Goal: Information Seeking & Learning: Understand process/instructions

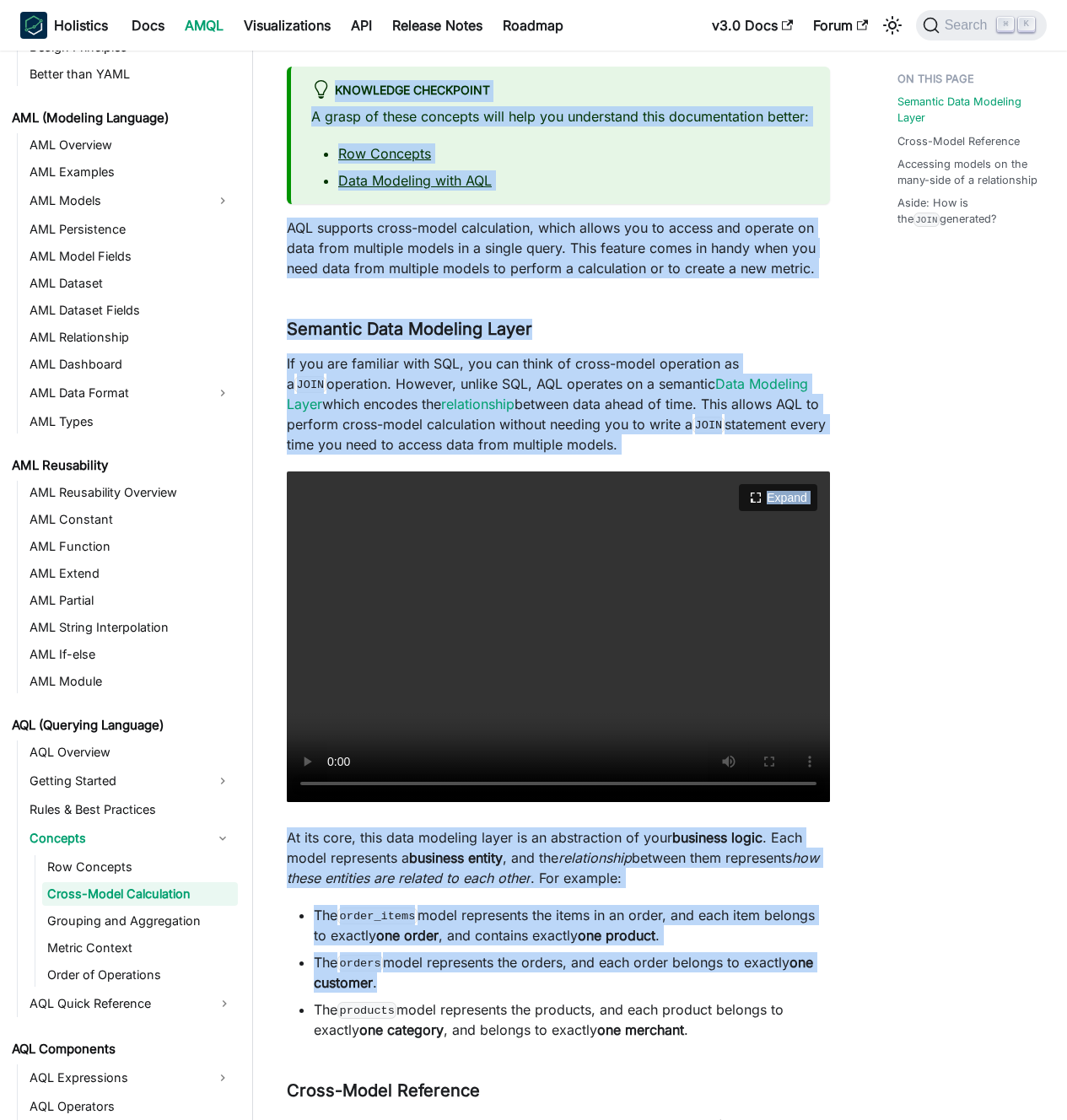
scroll to position [517, 0]
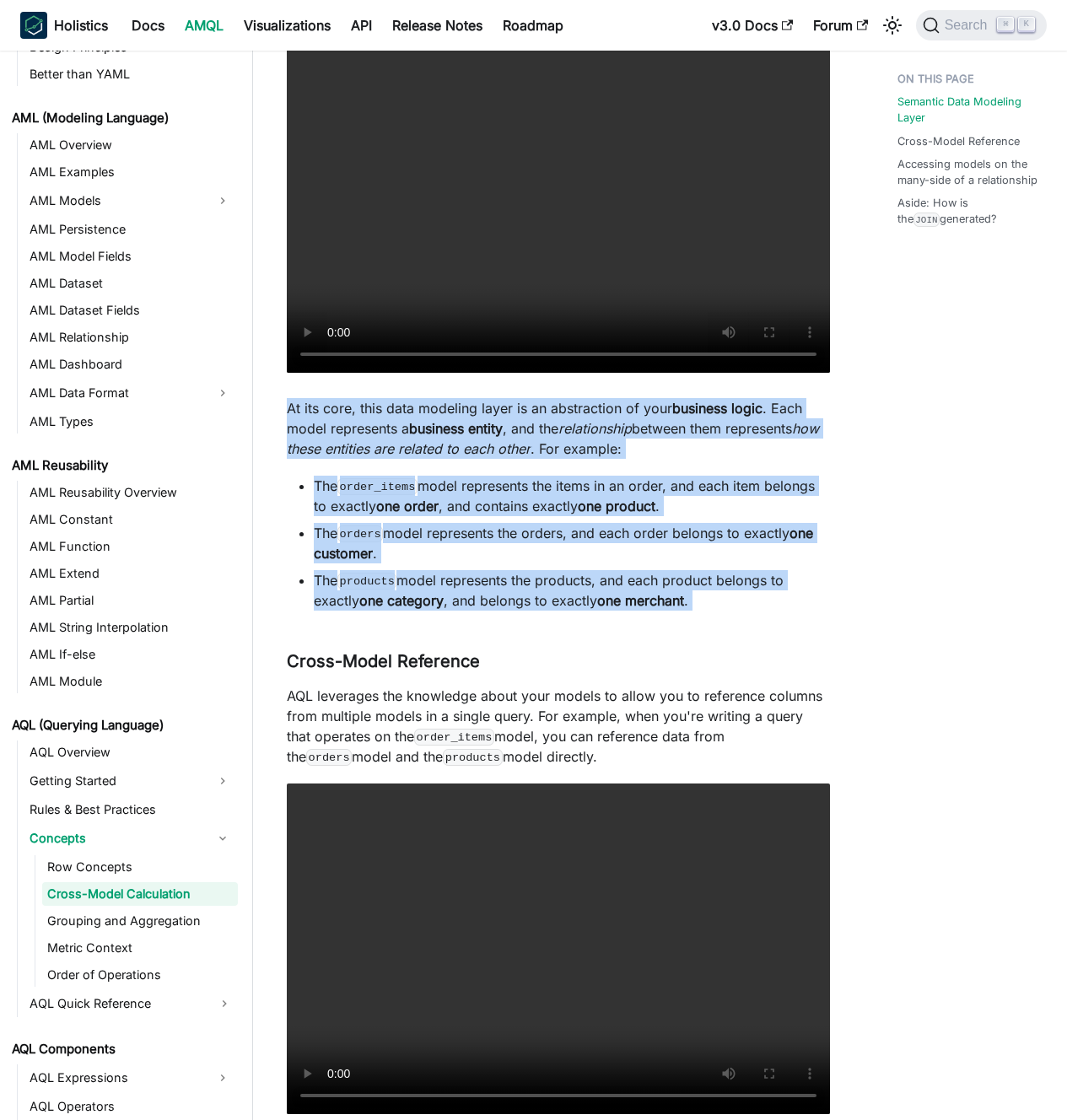
drag, startPoint x: 293, startPoint y: 121, endPoint x: 713, endPoint y: 669, distance: 690.4
click at [672, 608] on li "The products model represents the products, and each product belongs to exactly…" at bounding box center [572, 590] width 516 height 40
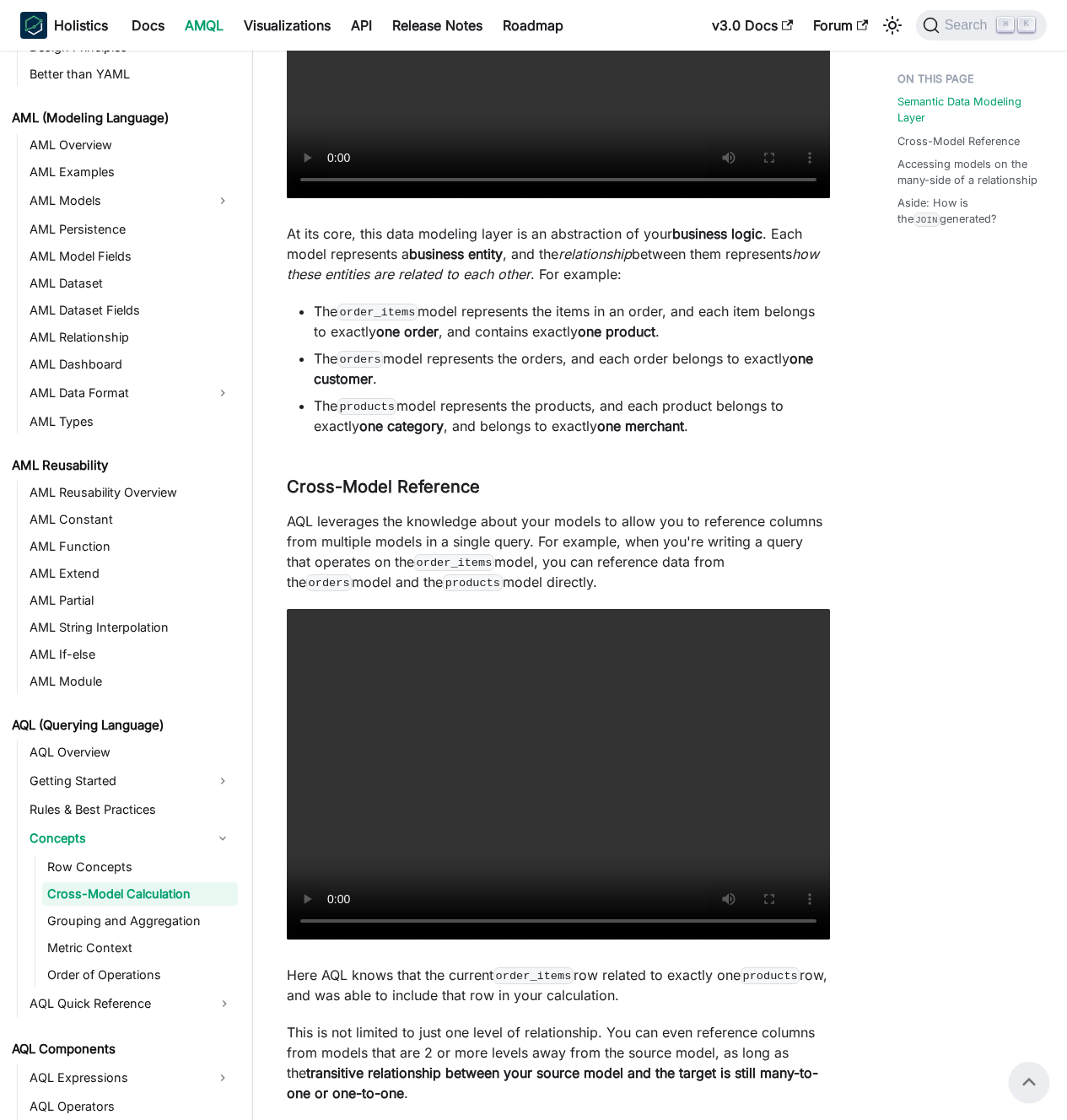
scroll to position [0, 0]
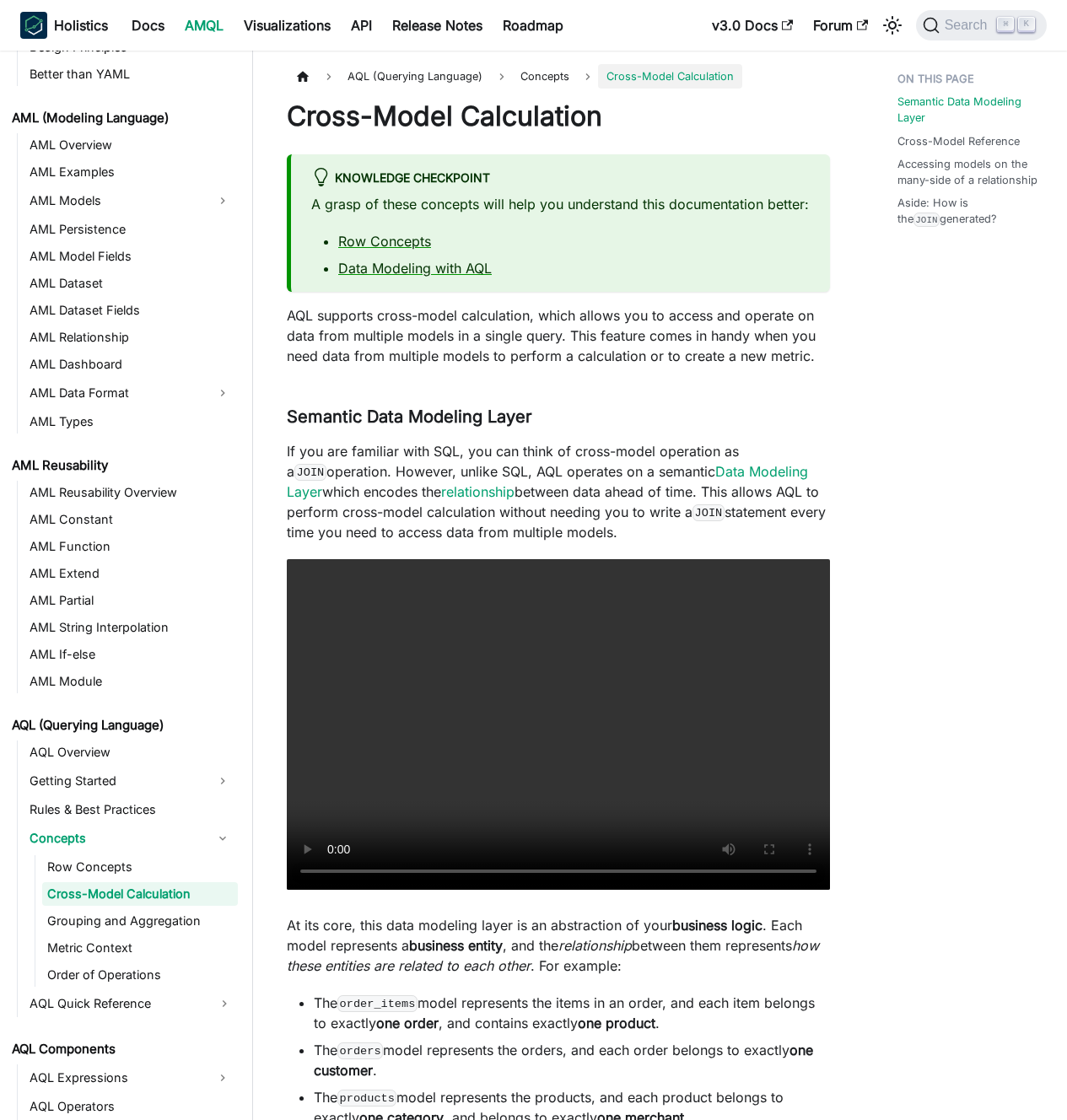
click at [541, 366] on p "AQL supports cross-model calculation, which allows you to access and operate on…" at bounding box center [558, 336] width 543 height 61
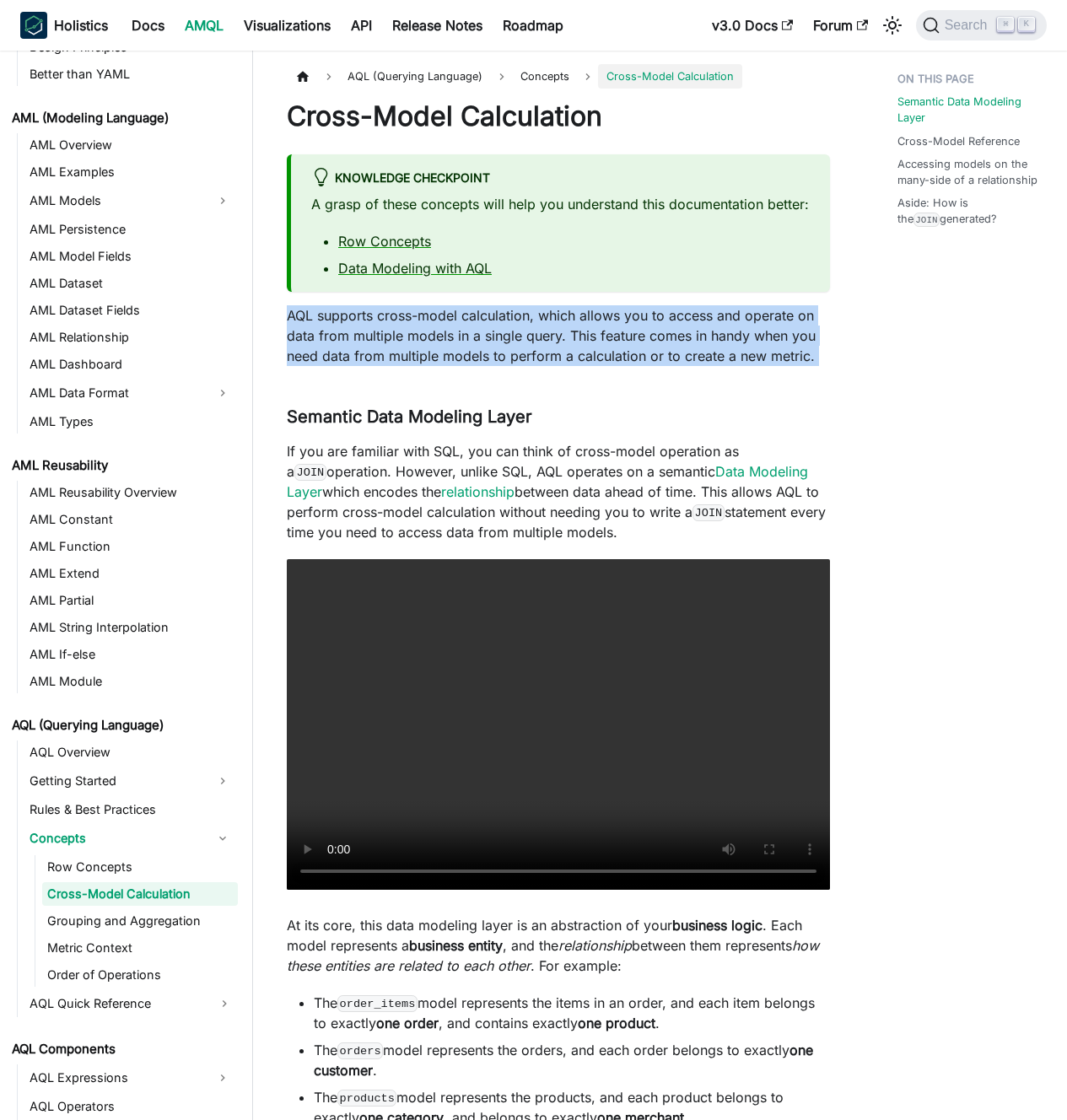
click at [541, 366] on p "AQL supports cross-model calculation, which allows you to access and operate on…" at bounding box center [558, 336] width 543 height 61
click at [525, 366] on p "AQL supports cross-model calculation, which allows you to access and operate on…" at bounding box center [558, 336] width 543 height 61
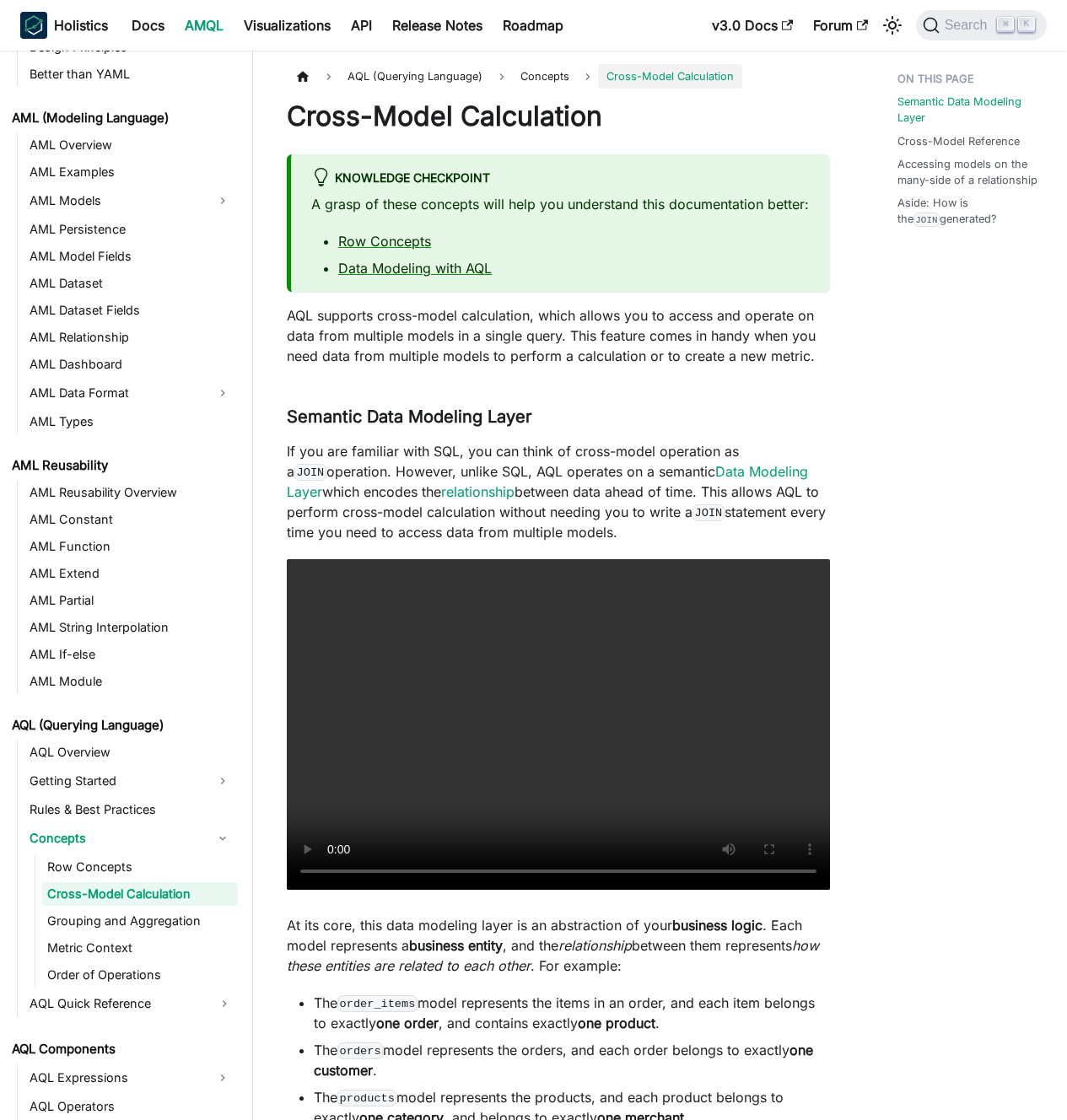
click at [590, 214] on p "A grasp of these concepts will help you understand this documentation better:" at bounding box center [560, 204] width 499 height 21
click at [543, 214] on p "A grasp of these concepts will help you understand this documentation better:" at bounding box center [560, 204] width 499 height 21
drag, startPoint x: 543, startPoint y: 214, endPoint x: 663, endPoint y: 0, distance: 245.3
click at [544, 212] on p "A grasp of these concepts will help you understand this documentation better:" at bounding box center [560, 204] width 499 height 21
click at [565, 214] on p "A grasp of these concepts will help you understand this documentation better:" at bounding box center [560, 204] width 499 height 21
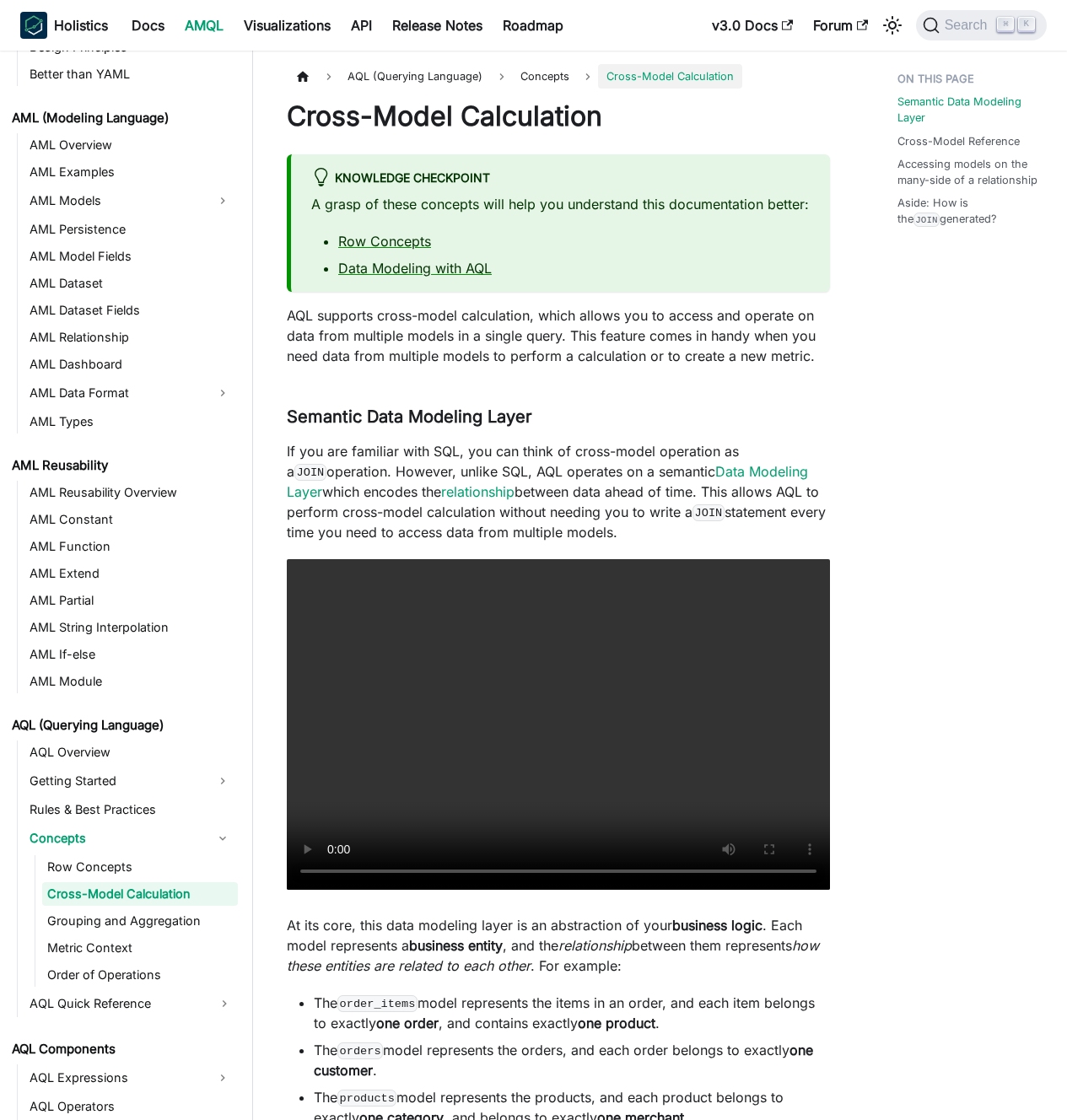
click at [565, 214] on p "A grasp of these concepts will help you understand this documentation better:" at bounding box center [560, 204] width 499 height 21
click at [548, 214] on p "A grasp of these concepts will help you understand this documentation better:" at bounding box center [560, 204] width 499 height 21
click at [450, 205] on p "A grasp of these concepts will help you understand this documentation better:" at bounding box center [560, 204] width 499 height 21
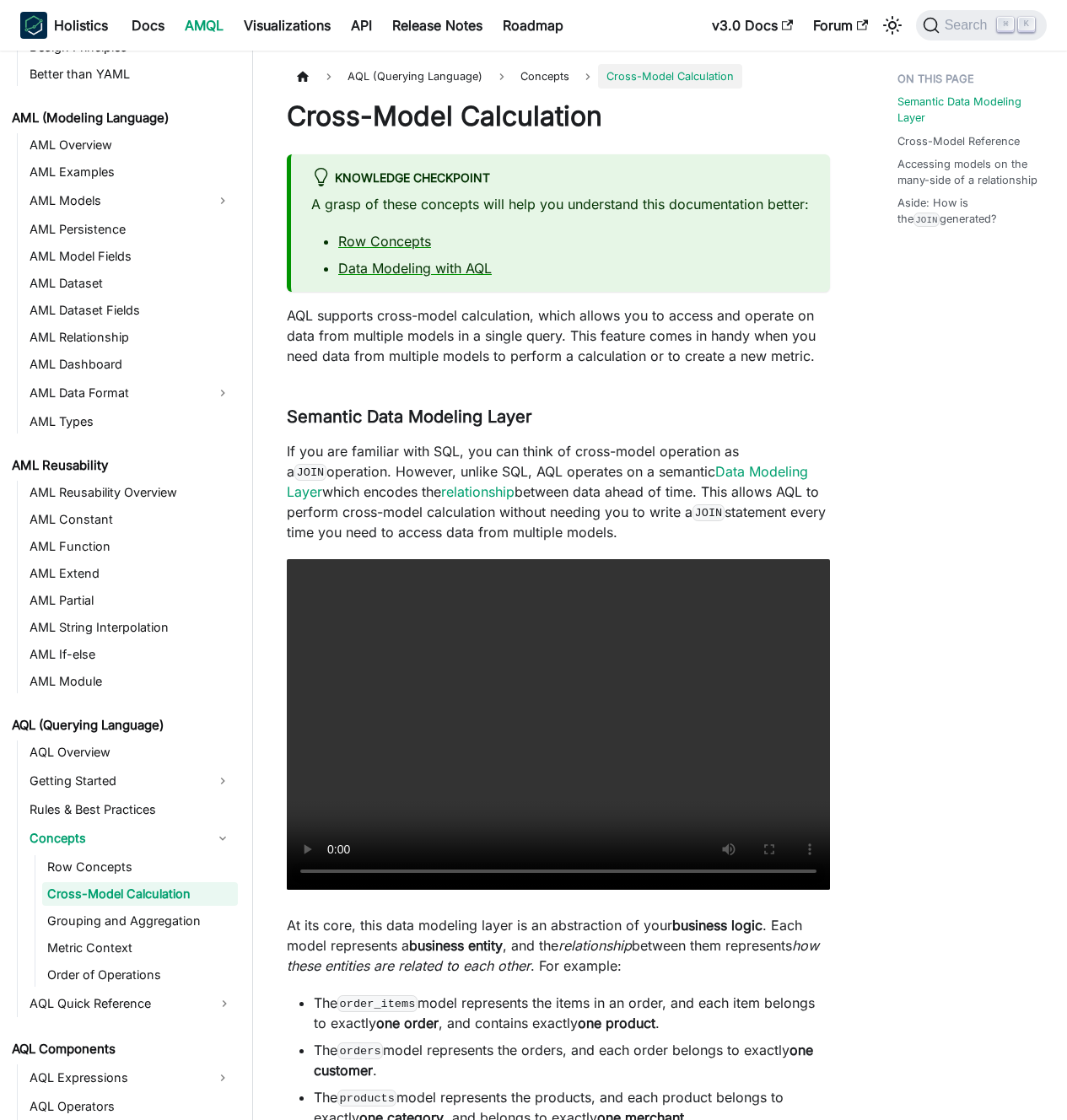
click at [420, 207] on p "A grasp of these concepts will help you understand this documentation better:" at bounding box center [560, 204] width 499 height 21
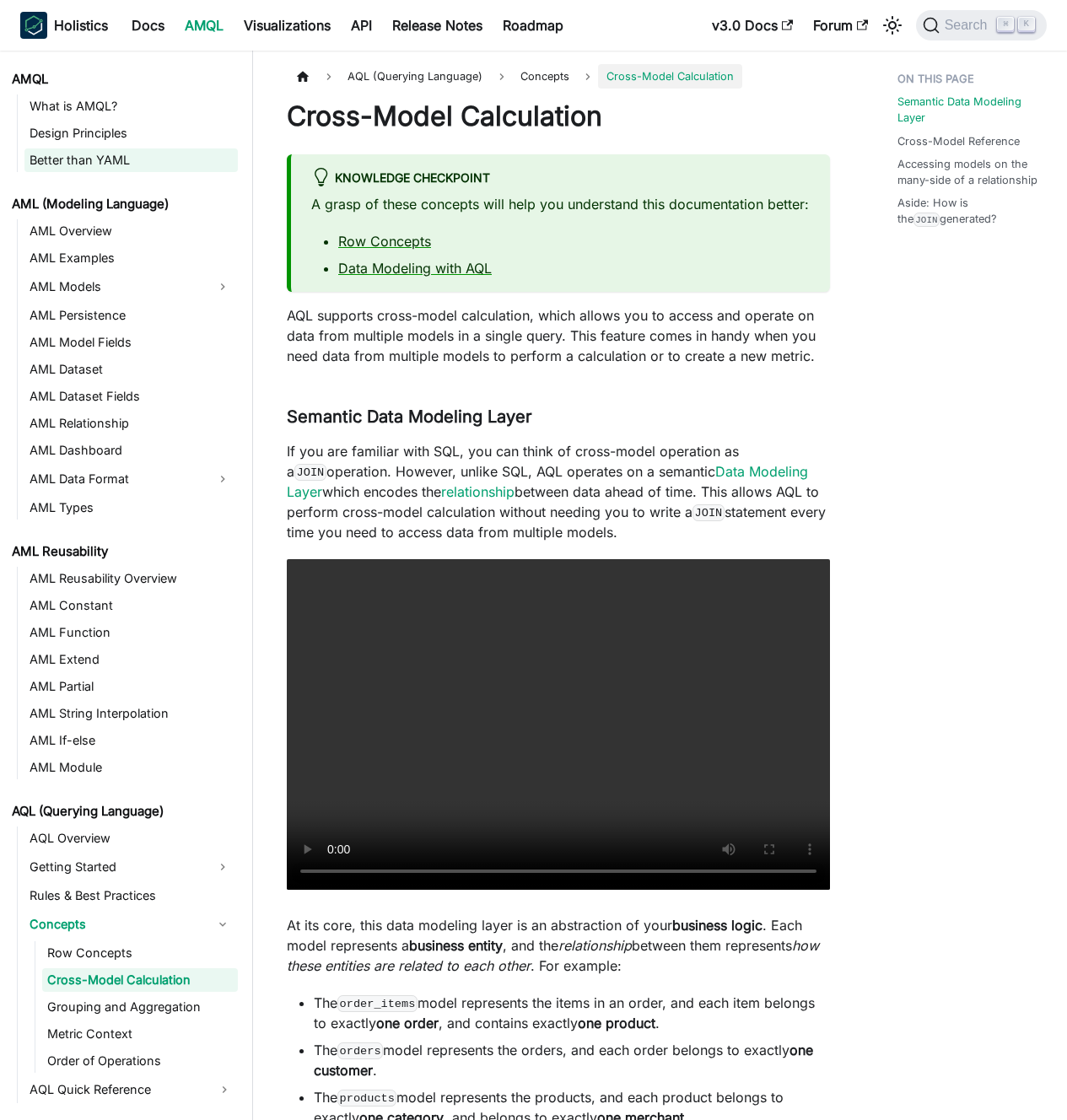
click at [150, 152] on link "Better than YAML" at bounding box center [131, 160] width 213 height 24
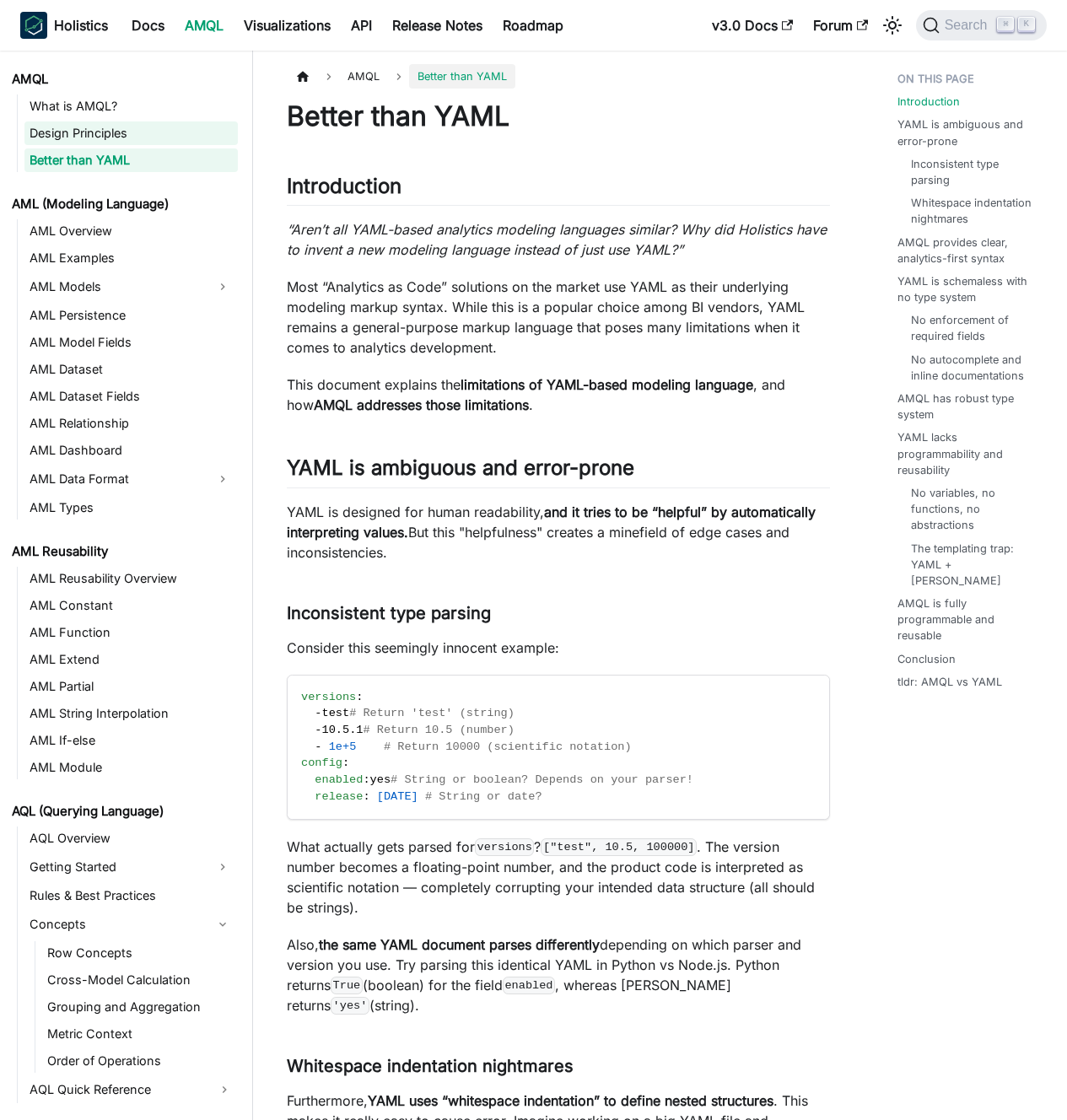
click at [153, 138] on link "Design Principles" at bounding box center [131, 133] width 213 height 24
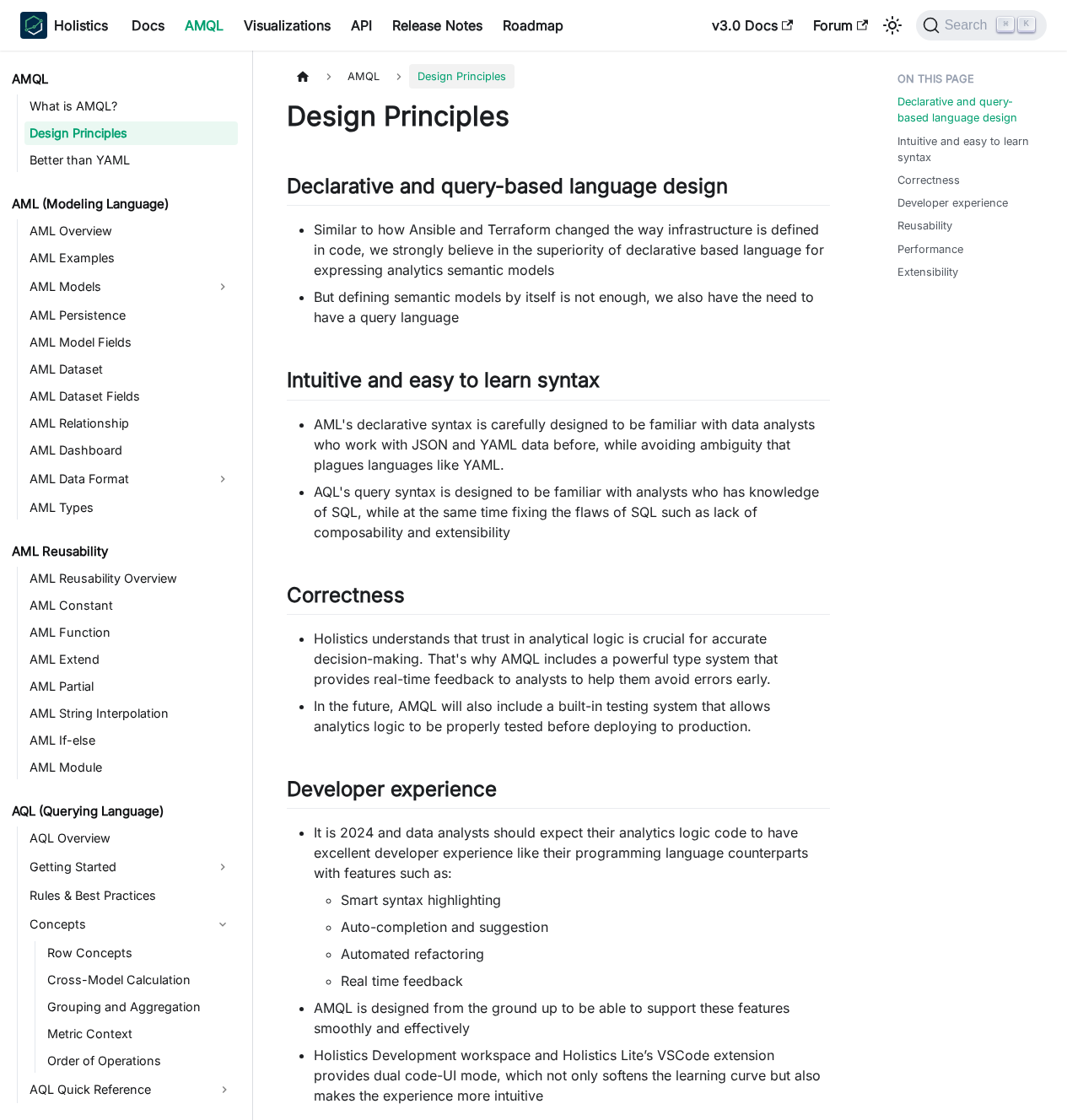
click at [147, 123] on link "Design Principles" at bounding box center [131, 133] width 213 height 24
click at [150, 106] on link "What is AMQL?" at bounding box center [131, 106] width 213 height 24
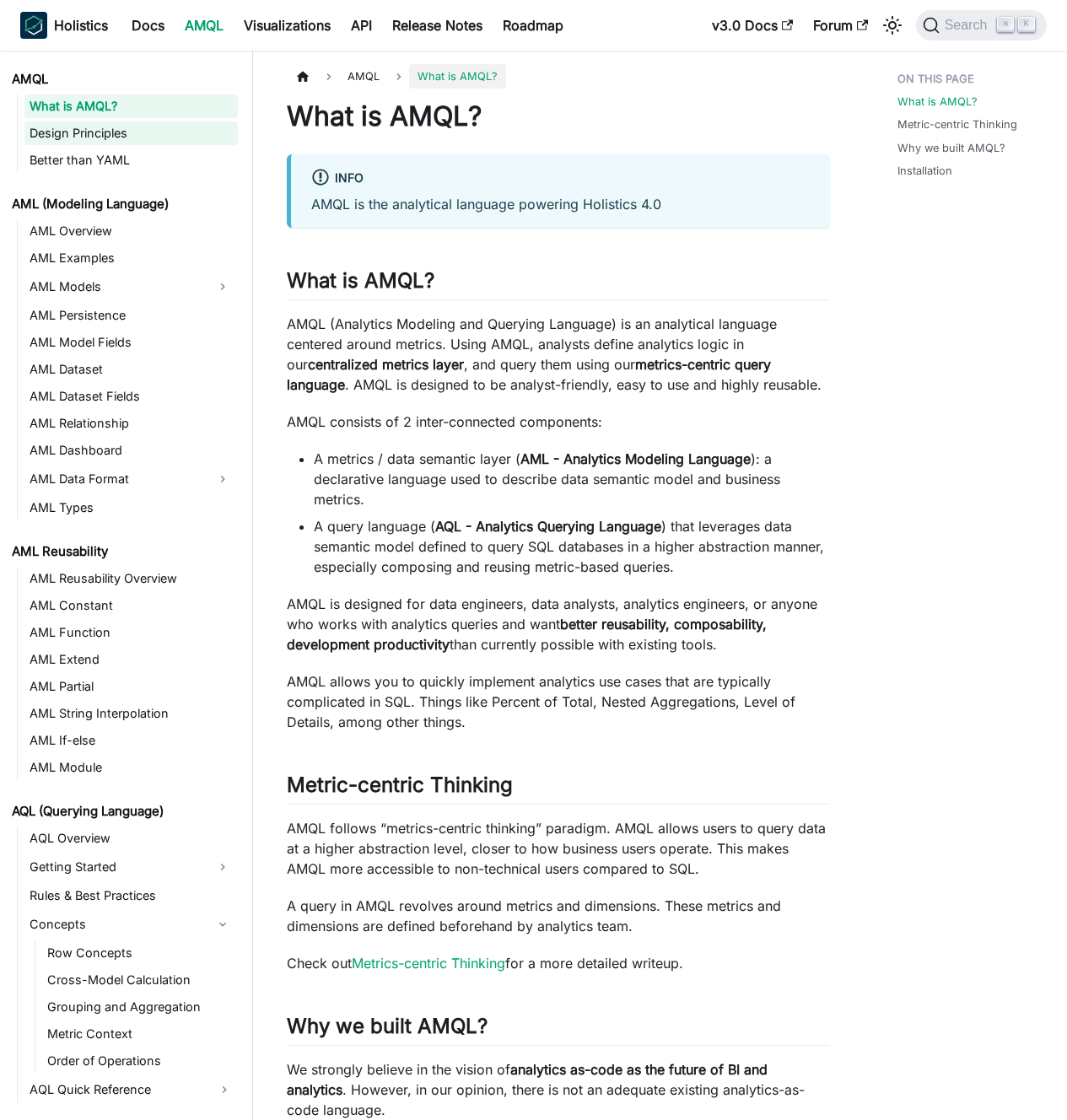
click at [143, 134] on link "Design Principles" at bounding box center [131, 133] width 213 height 24
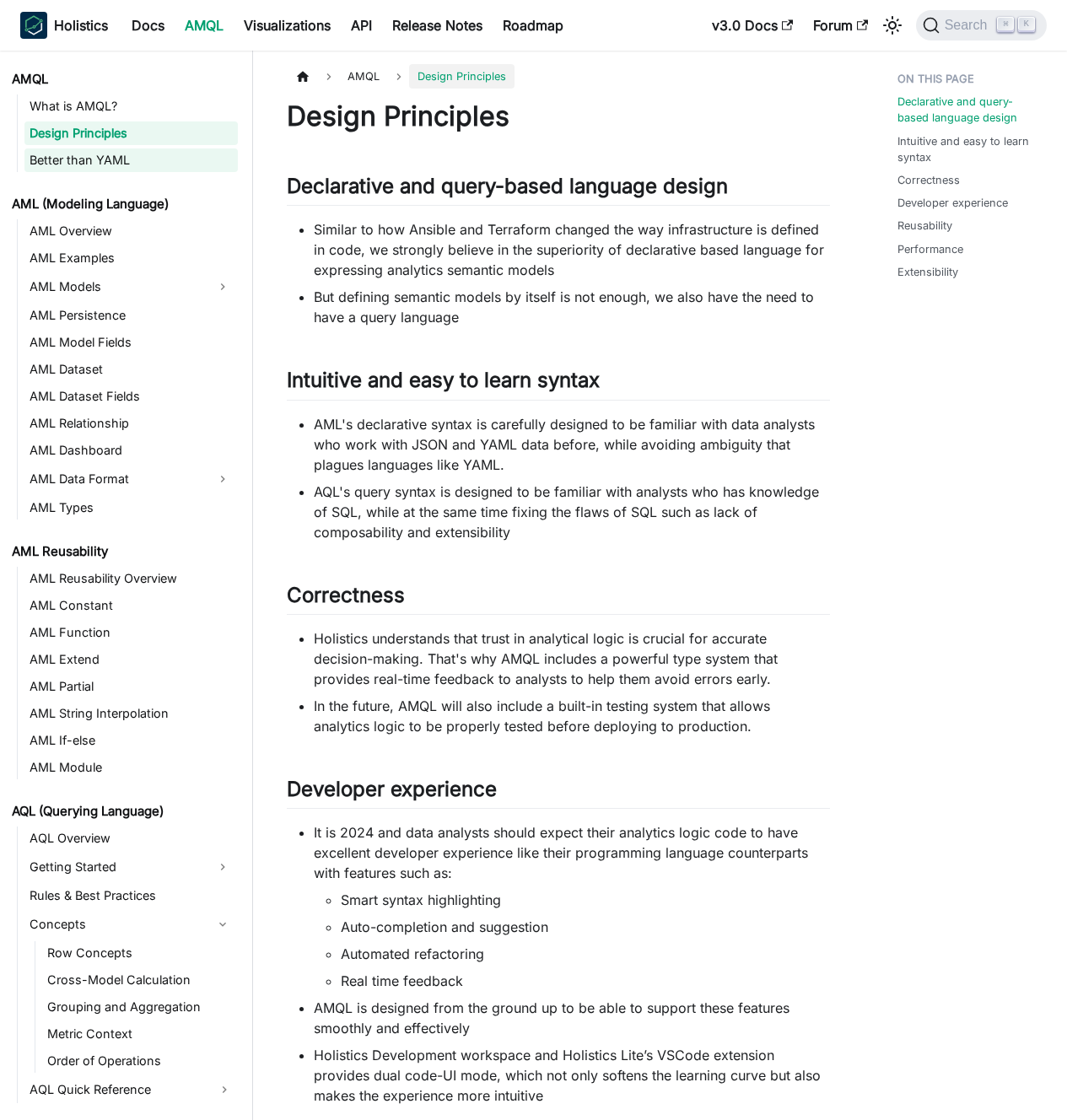
click at [140, 148] on link "Better than YAML" at bounding box center [131, 160] width 213 height 24
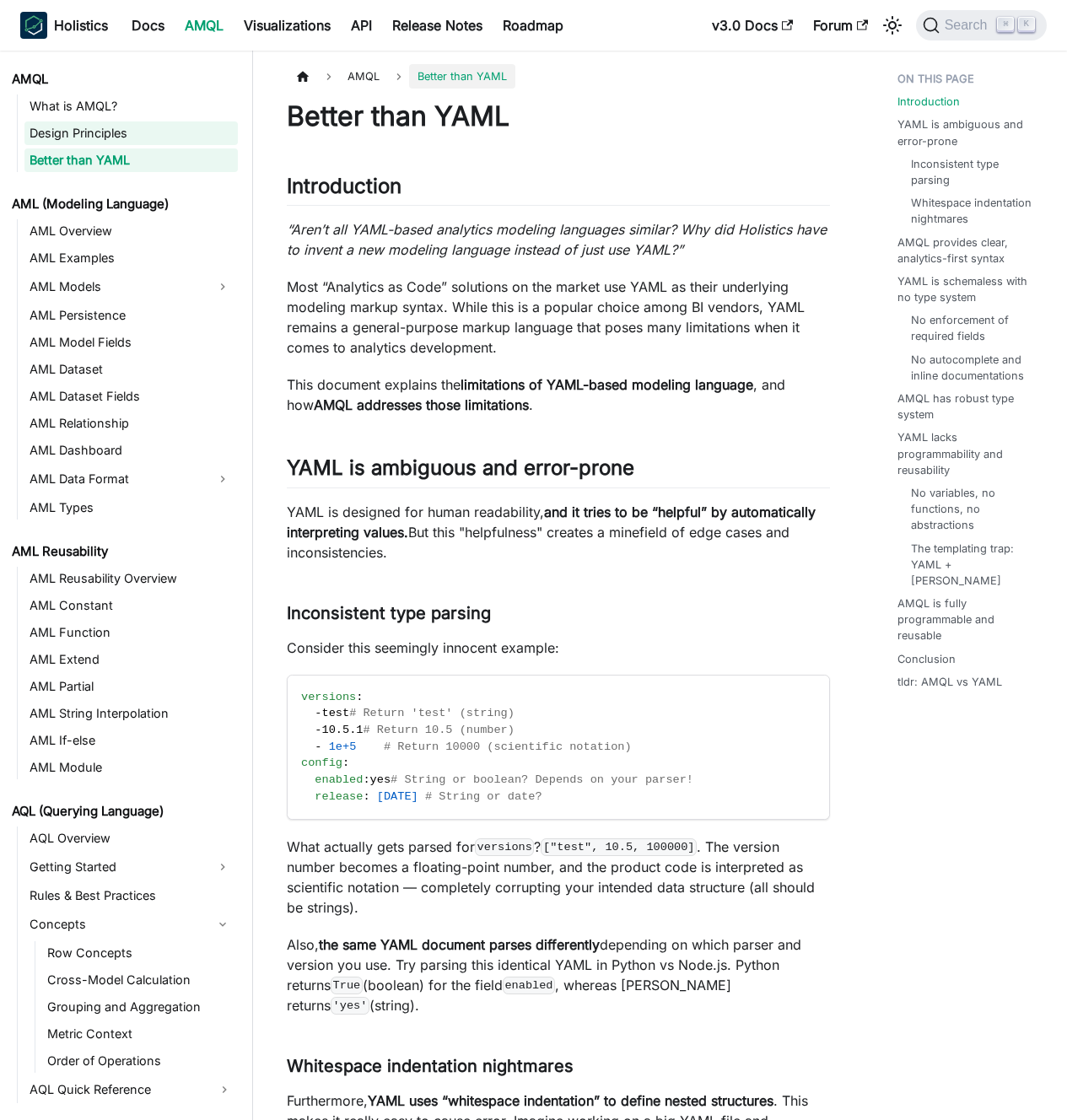
click at [141, 131] on link "Design Principles" at bounding box center [131, 133] width 213 height 24
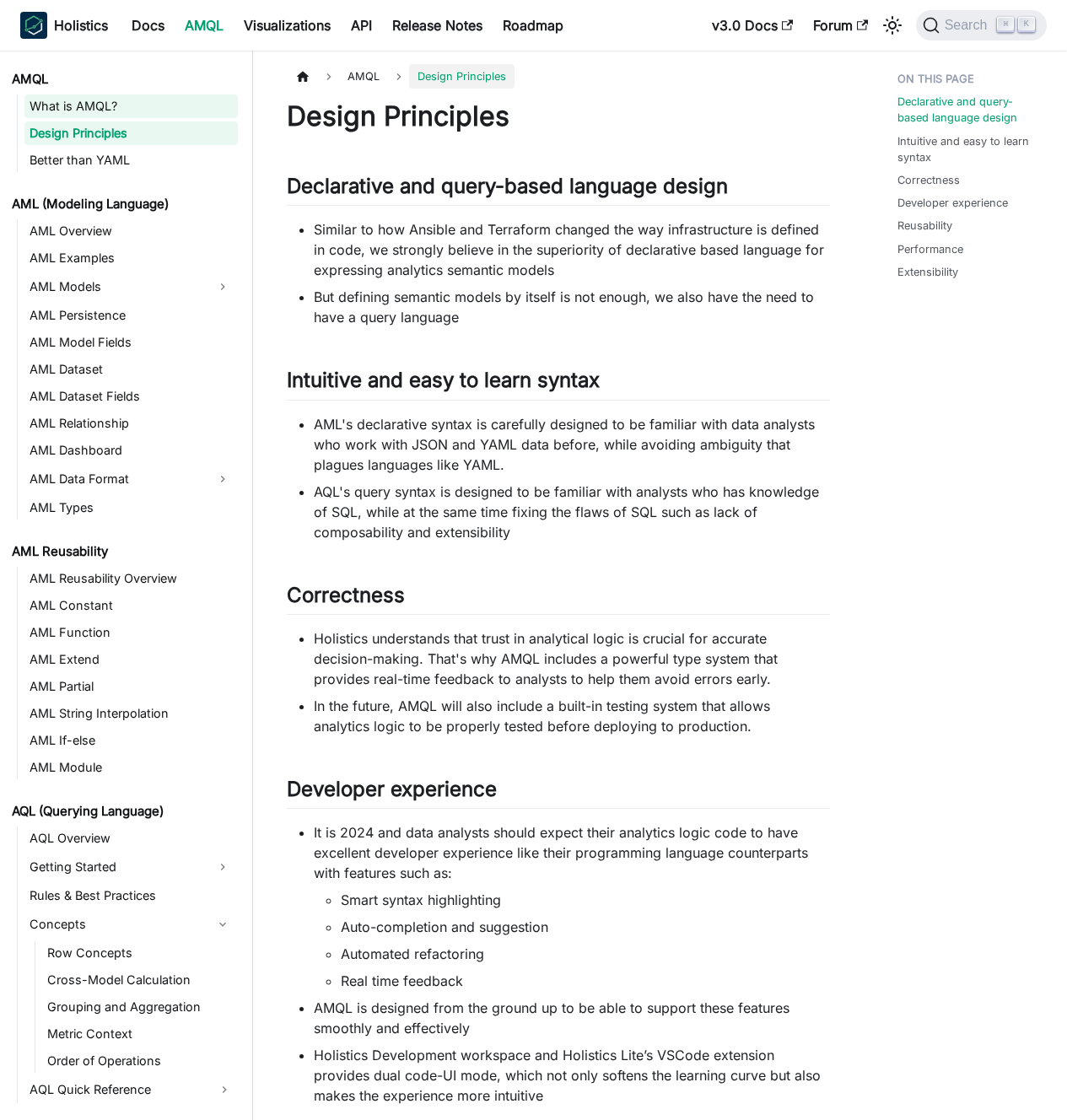
click at [143, 106] on link "What is AMQL?" at bounding box center [131, 106] width 213 height 24
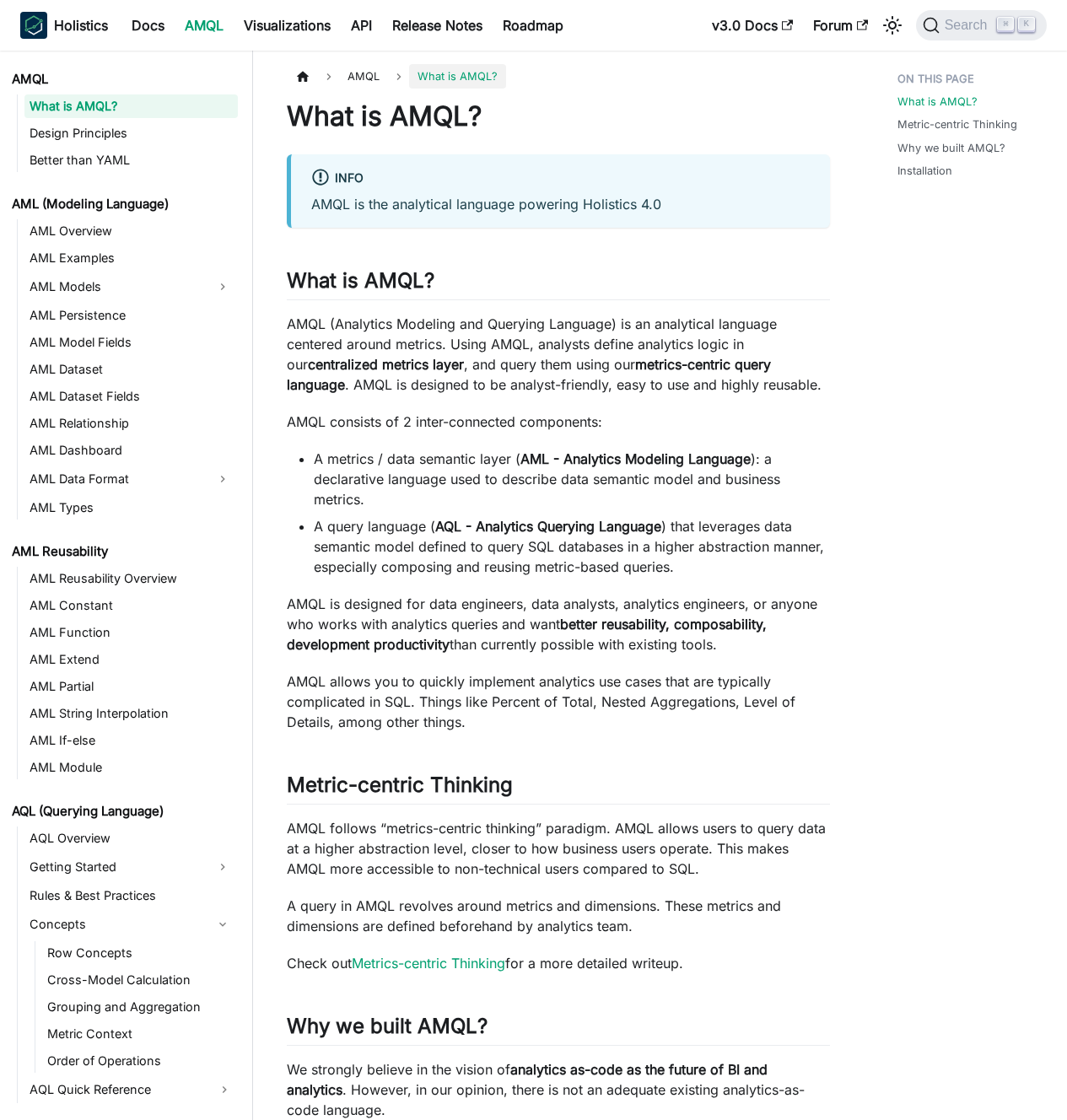
click at [459, 357] on p "AMQL (Analytics Modeling and Querying Language) is an analytical language cente…" at bounding box center [558, 354] width 543 height 80
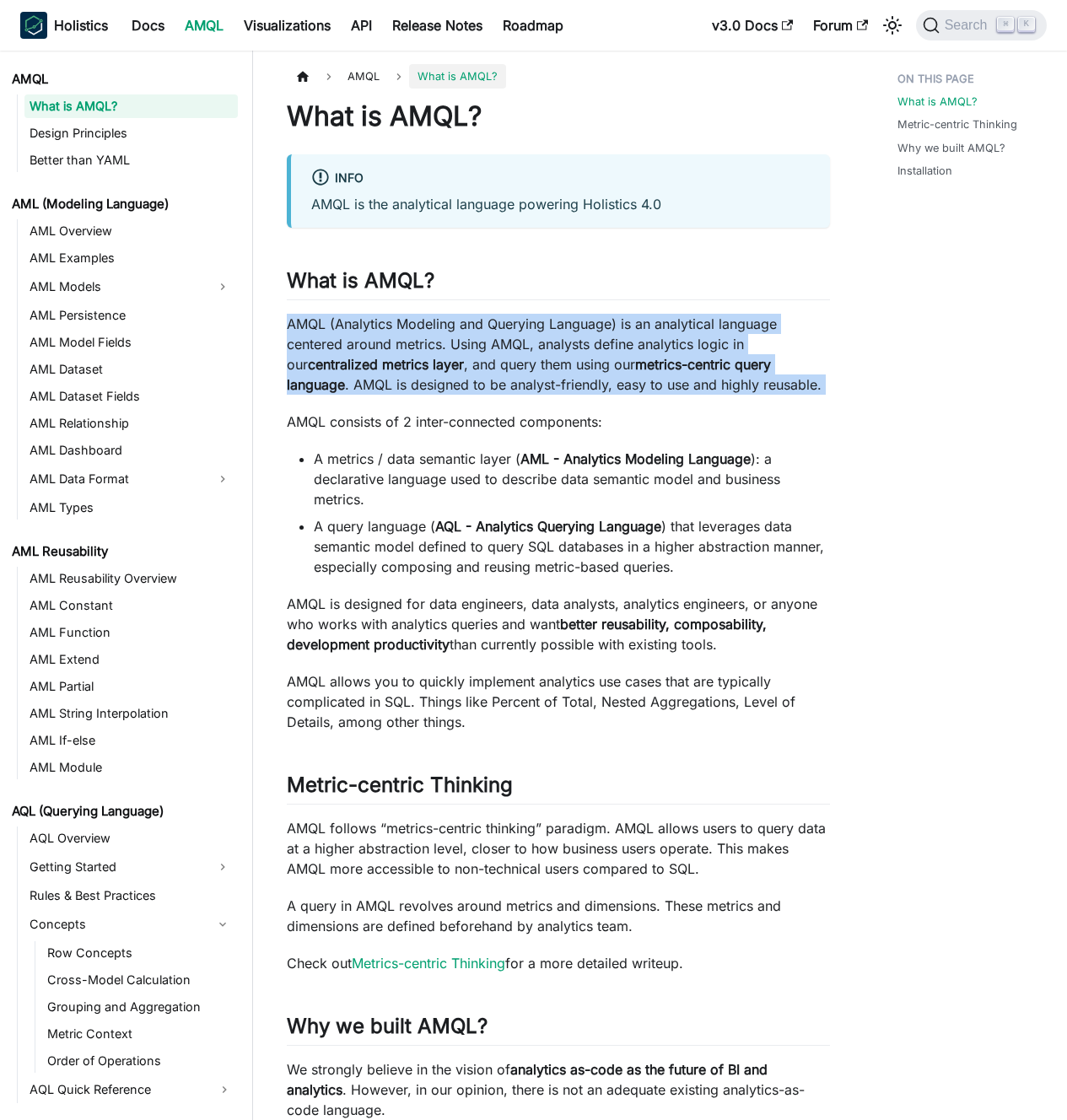
click at [459, 357] on p "AMQL (Analytics Modeling and Querying Language) is an analytical language cente…" at bounding box center [558, 354] width 543 height 80
click at [427, 355] on strong "centralized metrics layer" at bounding box center [386, 363] width 156 height 17
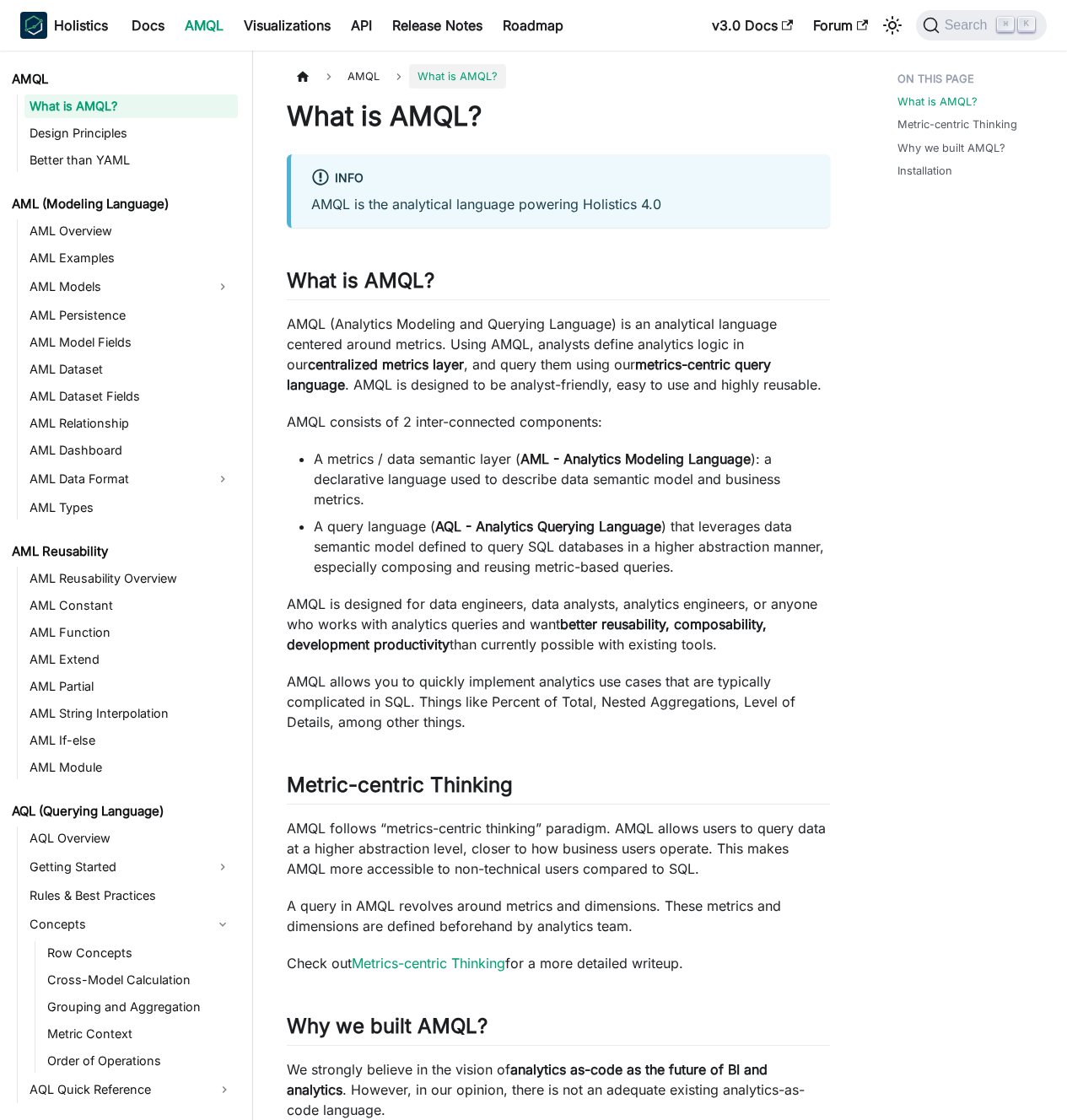
click at [427, 355] on strong "centralized metrics layer" at bounding box center [386, 363] width 156 height 17
click at [401, 352] on p "AMQL (Analytics Modeling and Querying Language) is an analytical language cente…" at bounding box center [558, 354] width 543 height 80
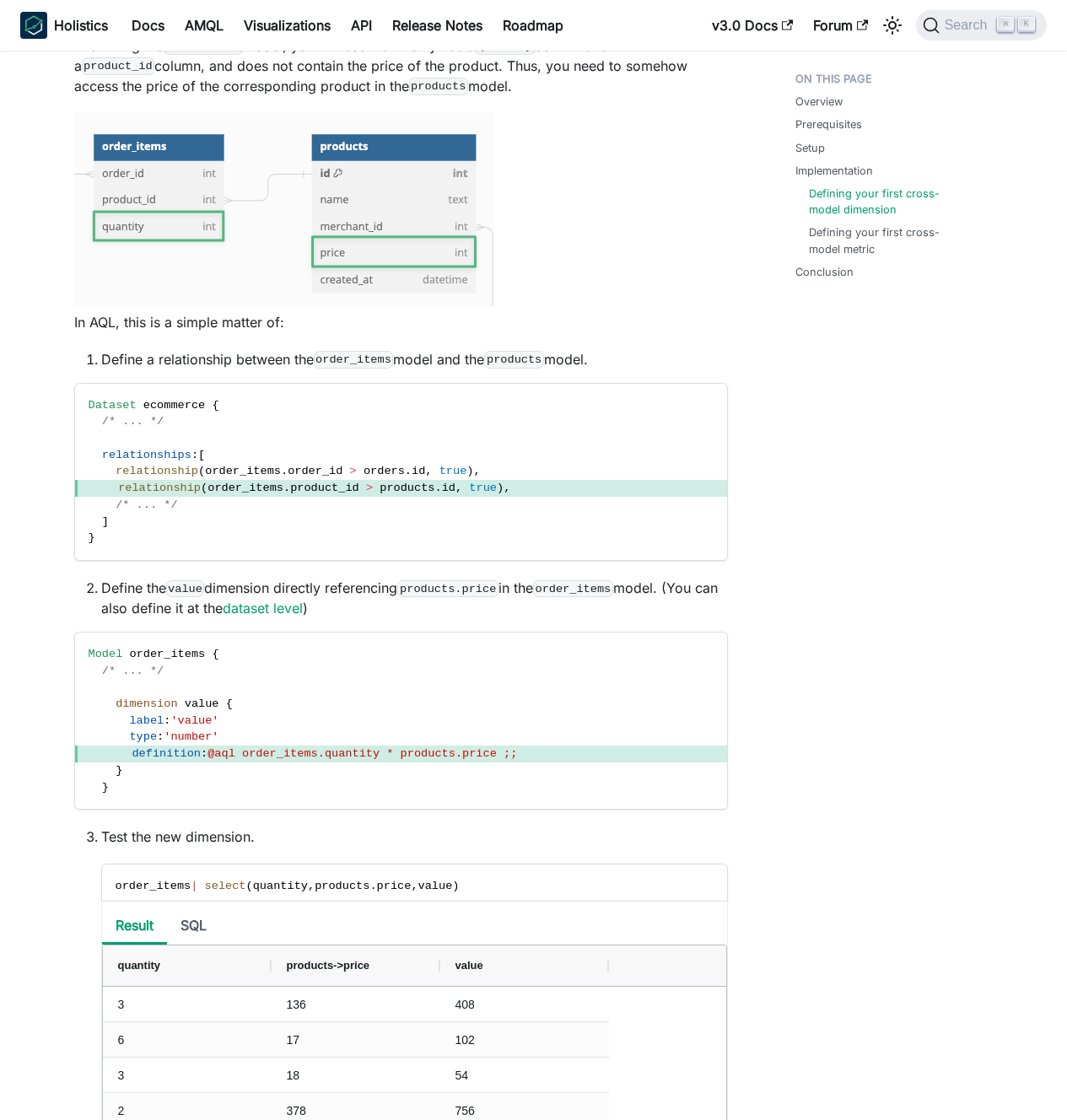
scroll to position [1501, 0]
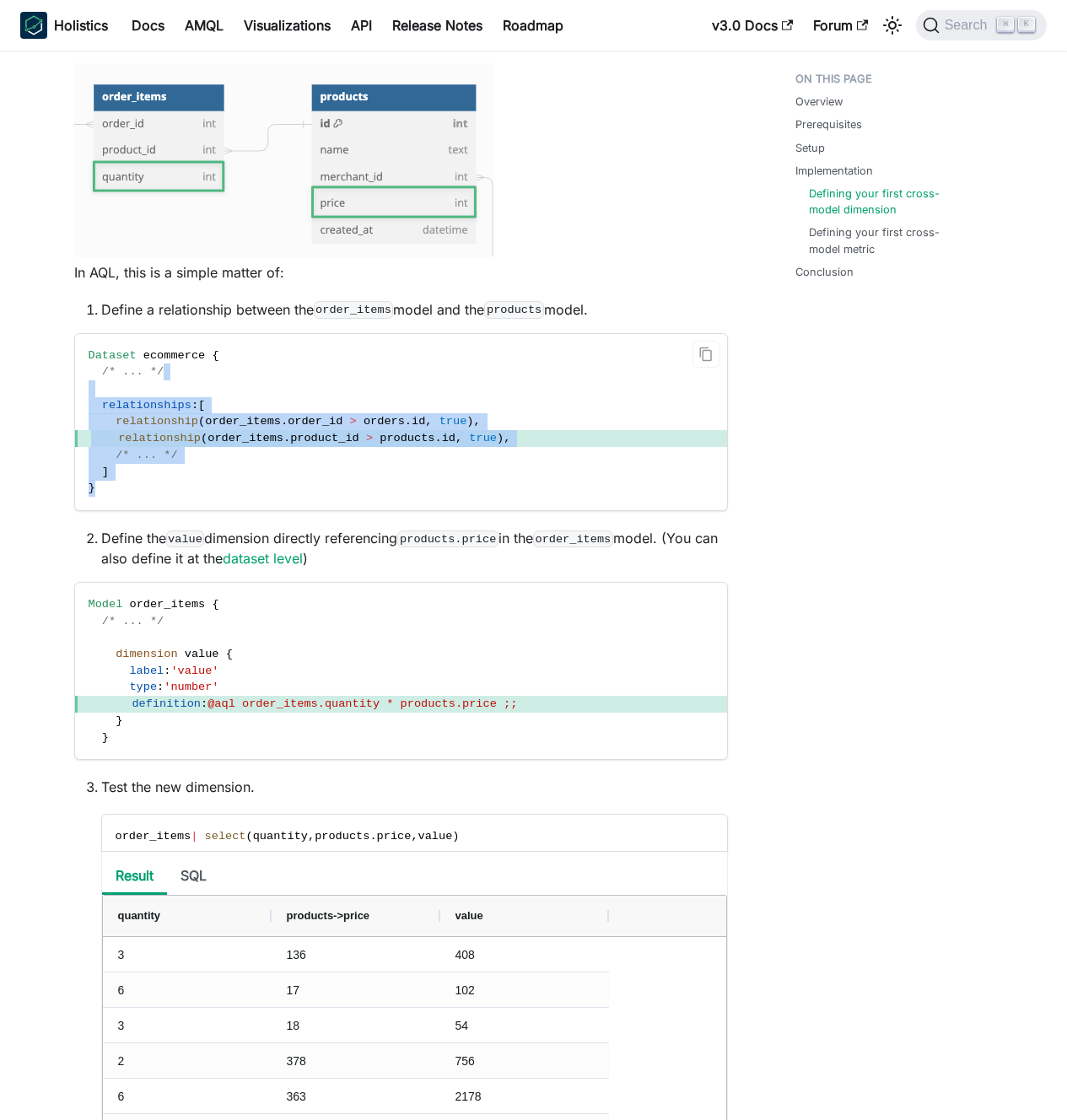
drag, startPoint x: 315, startPoint y: 367, endPoint x: 317, endPoint y: 486, distance: 119.0
click at [317, 486] on code "Dataset ecommerce { /* ... */ relationships : [ relationship ( order_items . or…" at bounding box center [400, 422] width 652 height 177
drag, startPoint x: 314, startPoint y: 462, endPoint x: 319, endPoint y: 391, distance: 71.2
click at [318, 403] on code "Dataset ecommerce { /* ... */ relationships : [ relationship ( order_items . or…" at bounding box center [400, 422] width 652 height 177
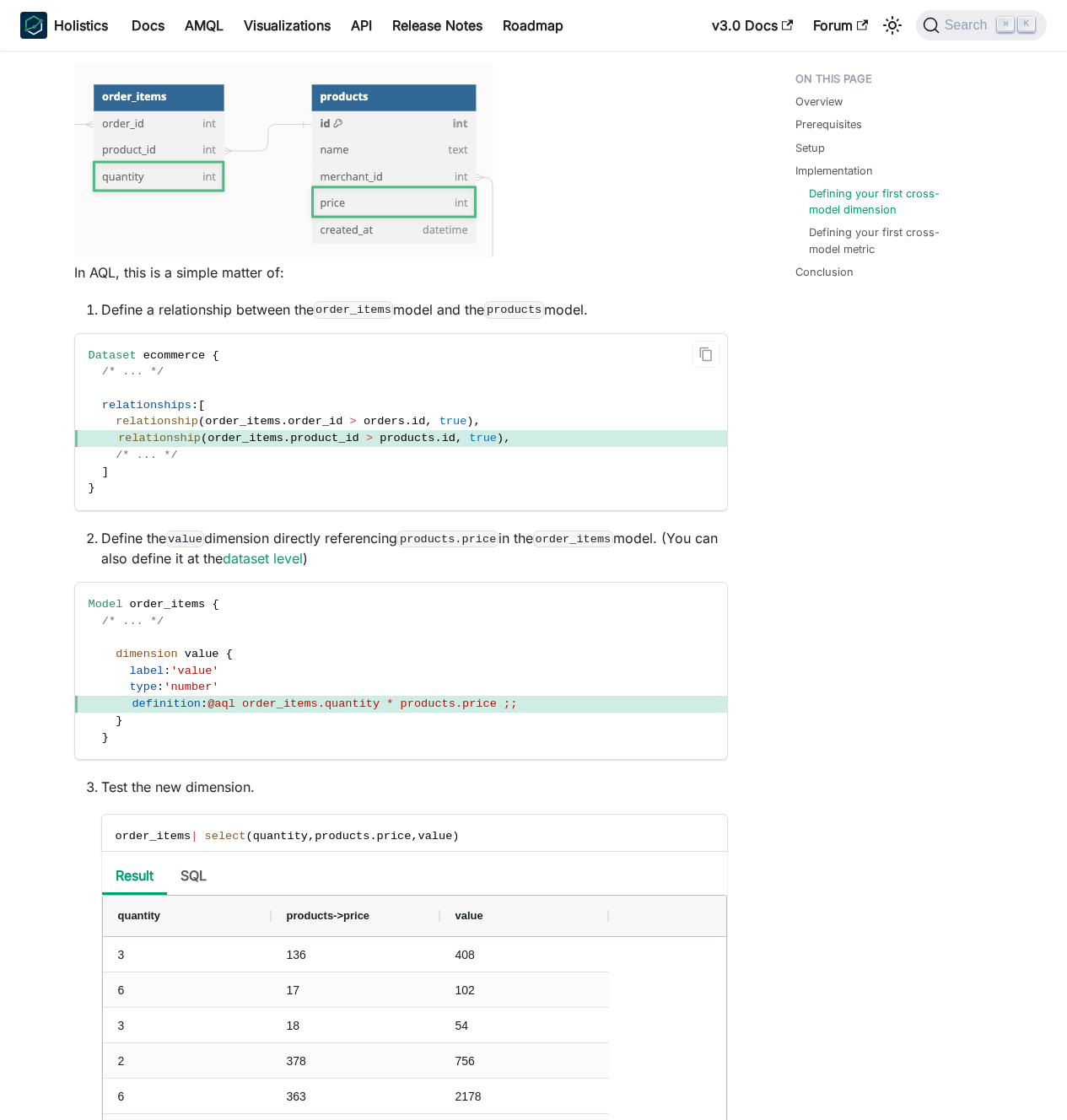
click at [319, 391] on code "Dataset ecommerce { /* ... */ relationships : [ relationship ( order_items . or…" at bounding box center [400, 422] width 652 height 177
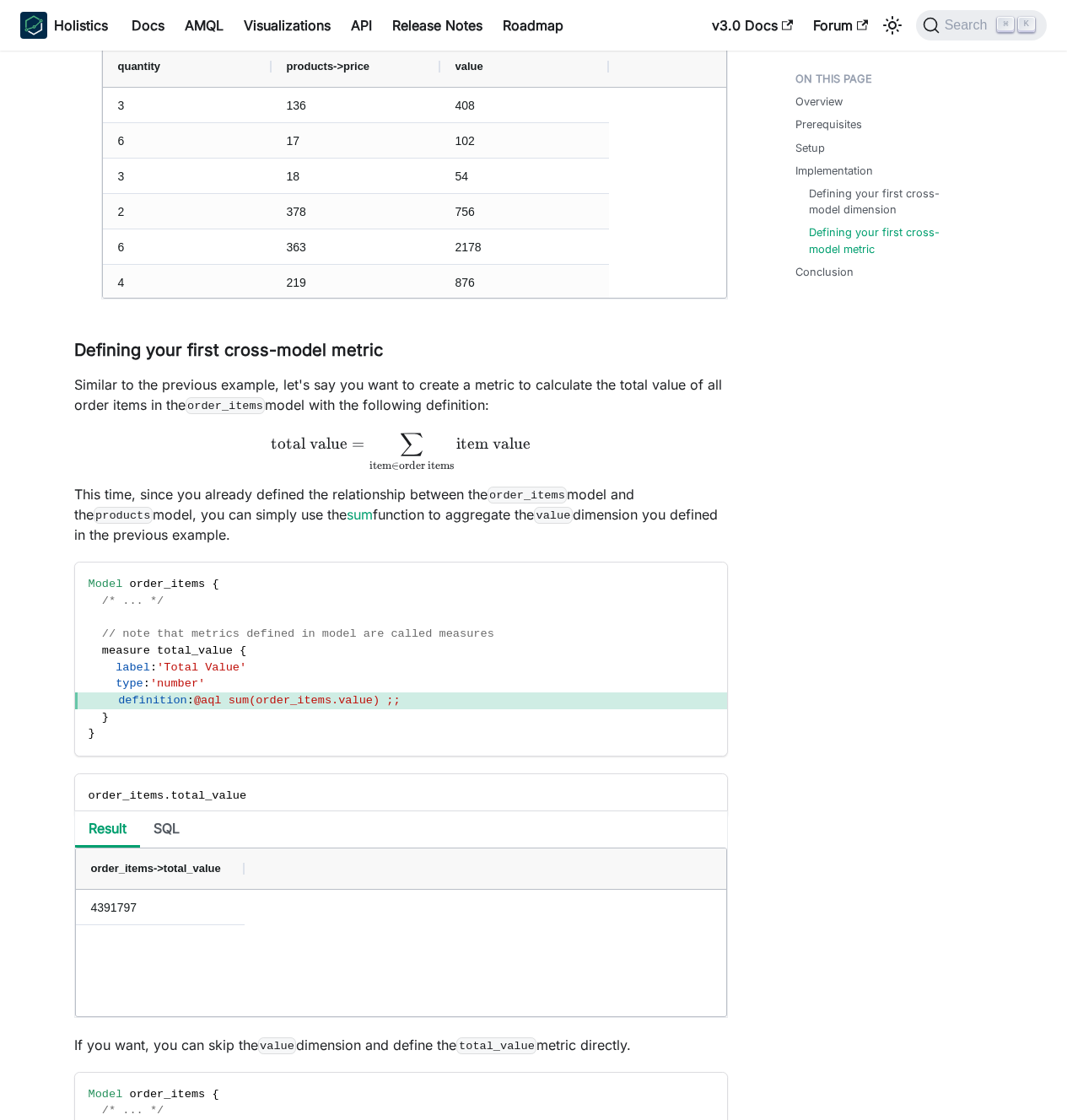
scroll to position [2438, 0]
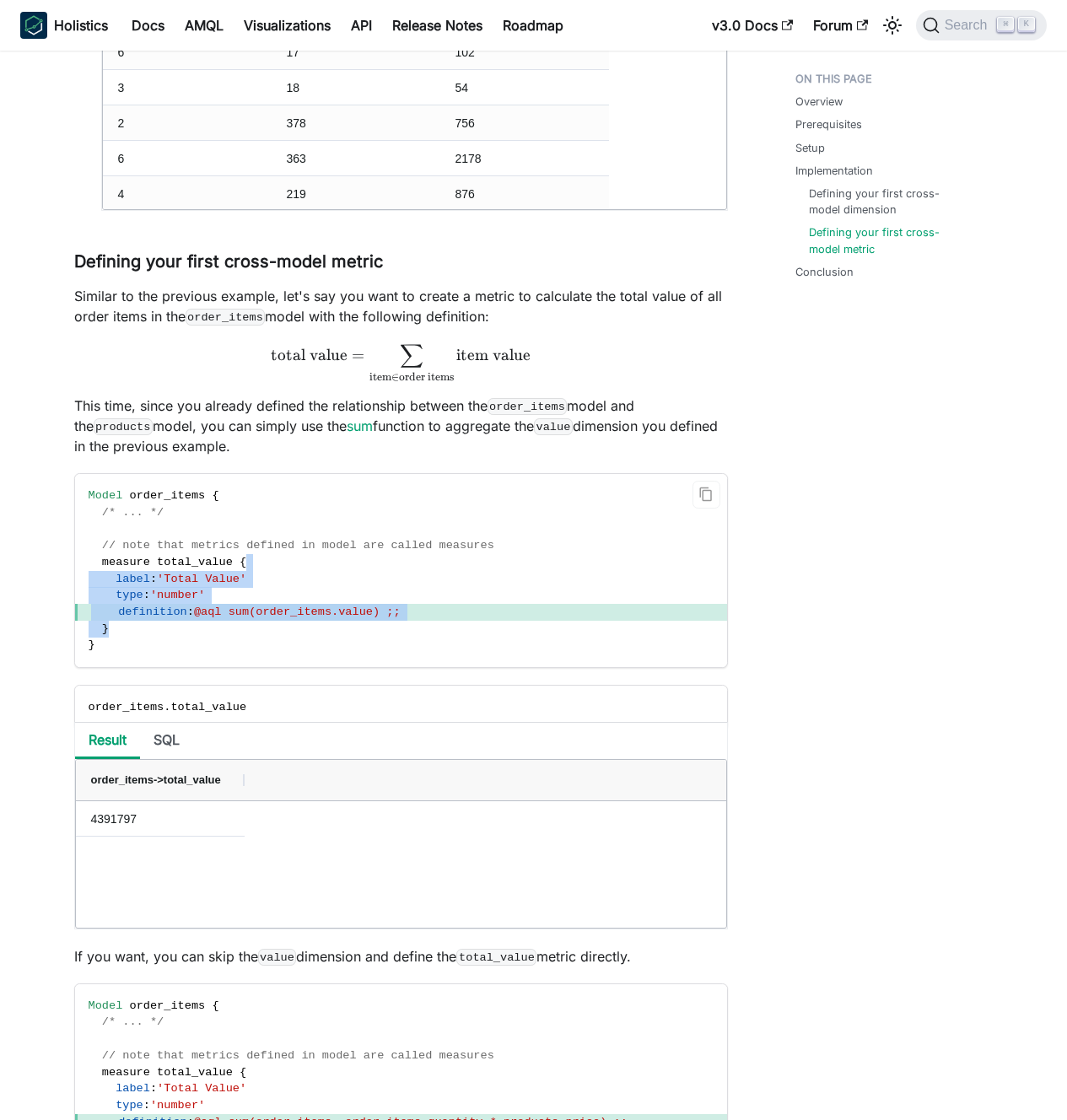
drag, startPoint x: 281, startPoint y: 627, endPoint x: 309, endPoint y: 553, distance: 79.1
click at [308, 556] on code "Model order_items { /* ... */ // note that metrics defined in model are called …" at bounding box center [400, 570] width 652 height 193
click at [310, 547] on span "// note that metrics defined in model are called measures" at bounding box center [297, 545] width 392 height 13
drag, startPoint x: 316, startPoint y: 521, endPoint x: 311, endPoint y: 646, distance: 125.1
click at [311, 644] on code "Model order_items { /* ... */ // note that metrics defined in model are called …" at bounding box center [400, 570] width 652 height 193
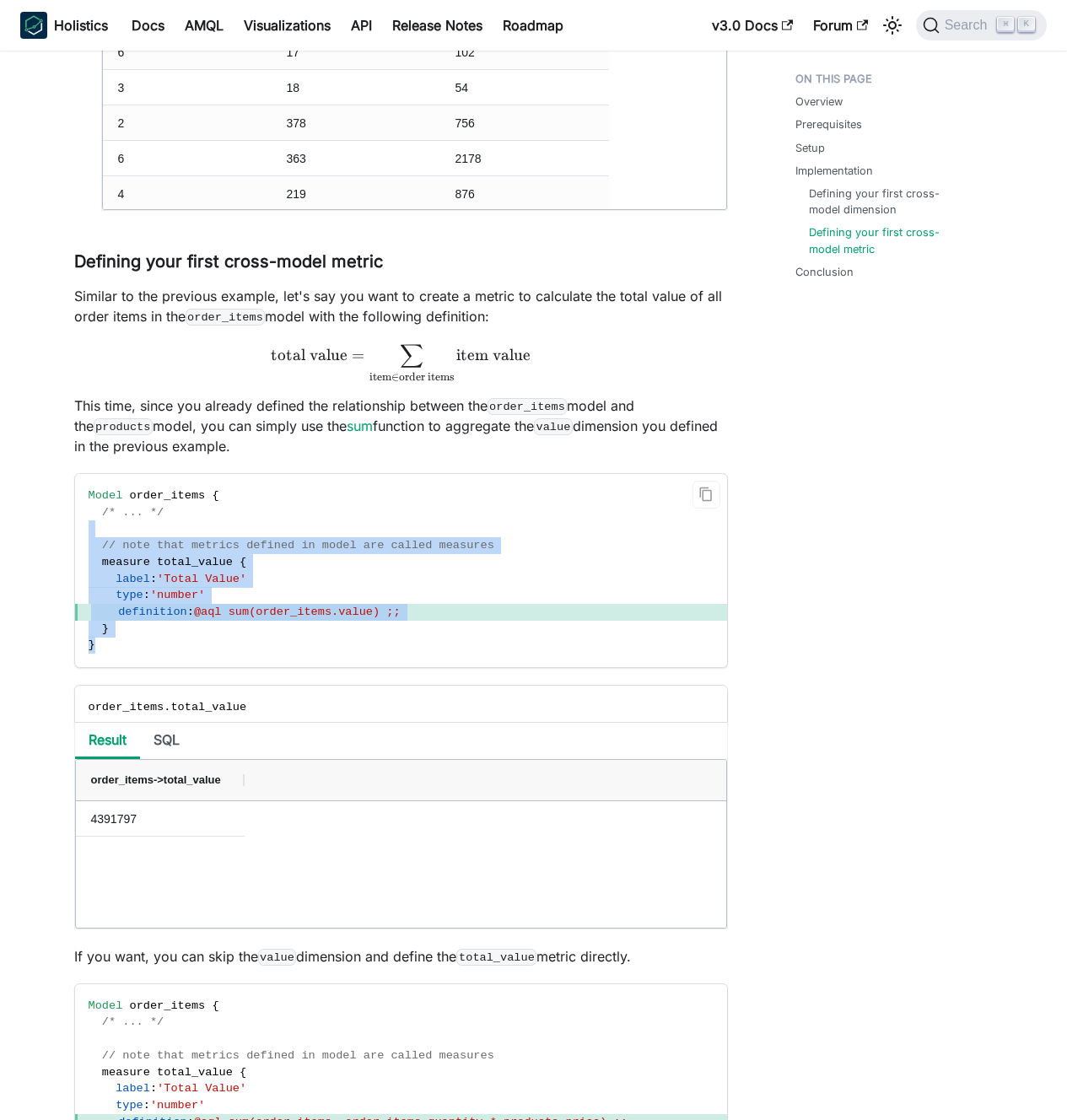
click at [311, 646] on code "Model order_items { /* ... */ // note that metrics defined in model are called …" at bounding box center [400, 570] width 652 height 193
drag, startPoint x: 302, startPoint y: 639, endPoint x: 329, endPoint y: 512, distance: 129.8
click at [329, 514] on code "Model order_items { /* ... */ // note that metrics defined in model are called …" at bounding box center [400, 570] width 652 height 193
click at [329, 512] on code "Model order_items { /* ... */ // note that metrics defined in model are called …" at bounding box center [400, 570] width 652 height 193
drag, startPoint x: 321, startPoint y: 525, endPoint x: 300, endPoint y: 647, distance: 123.8
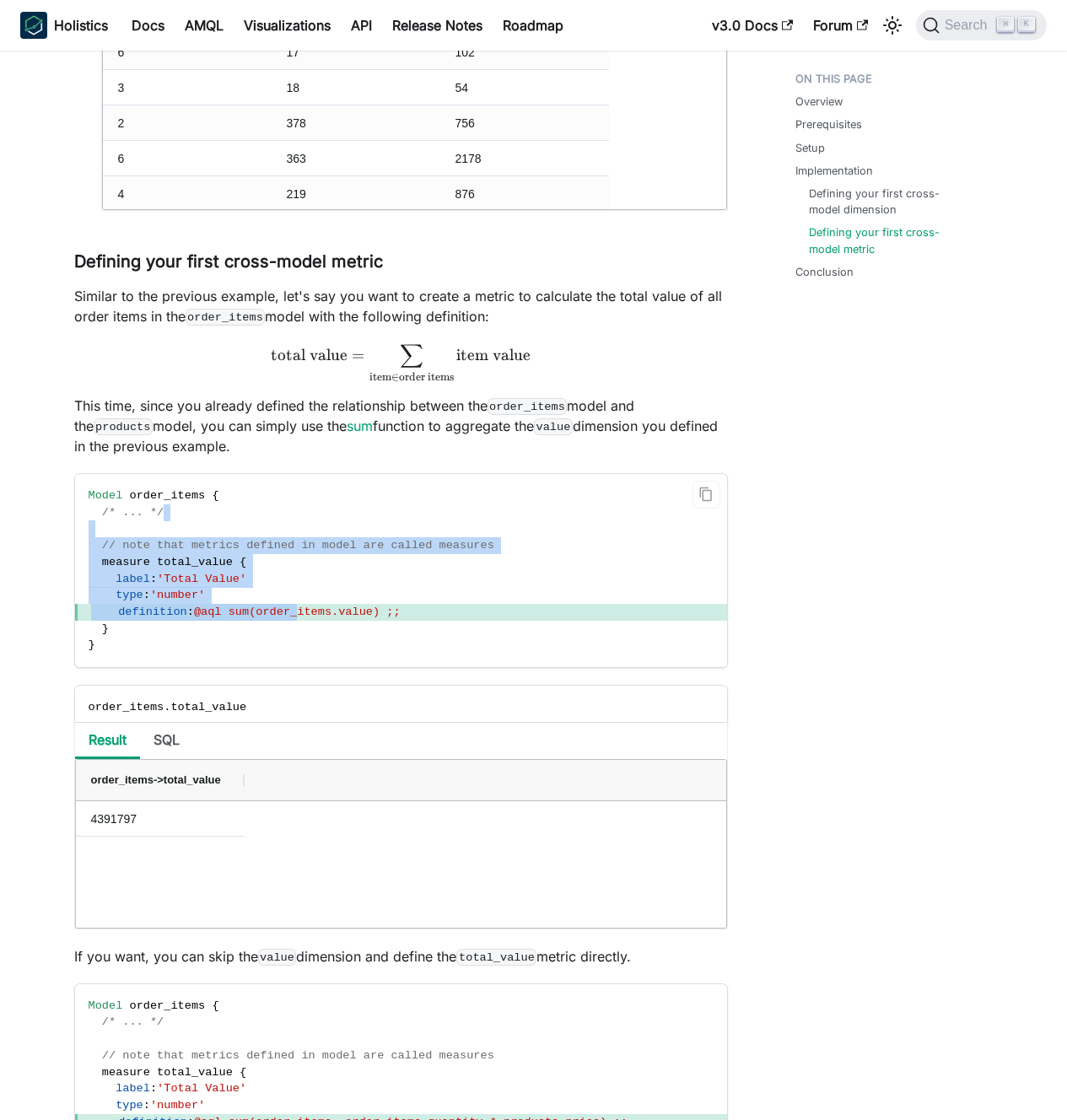
click at [300, 646] on code "Model order_items { /* ... */ // note that metrics defined in model are called …" at bounding box center [400, 570] width 652 height 193
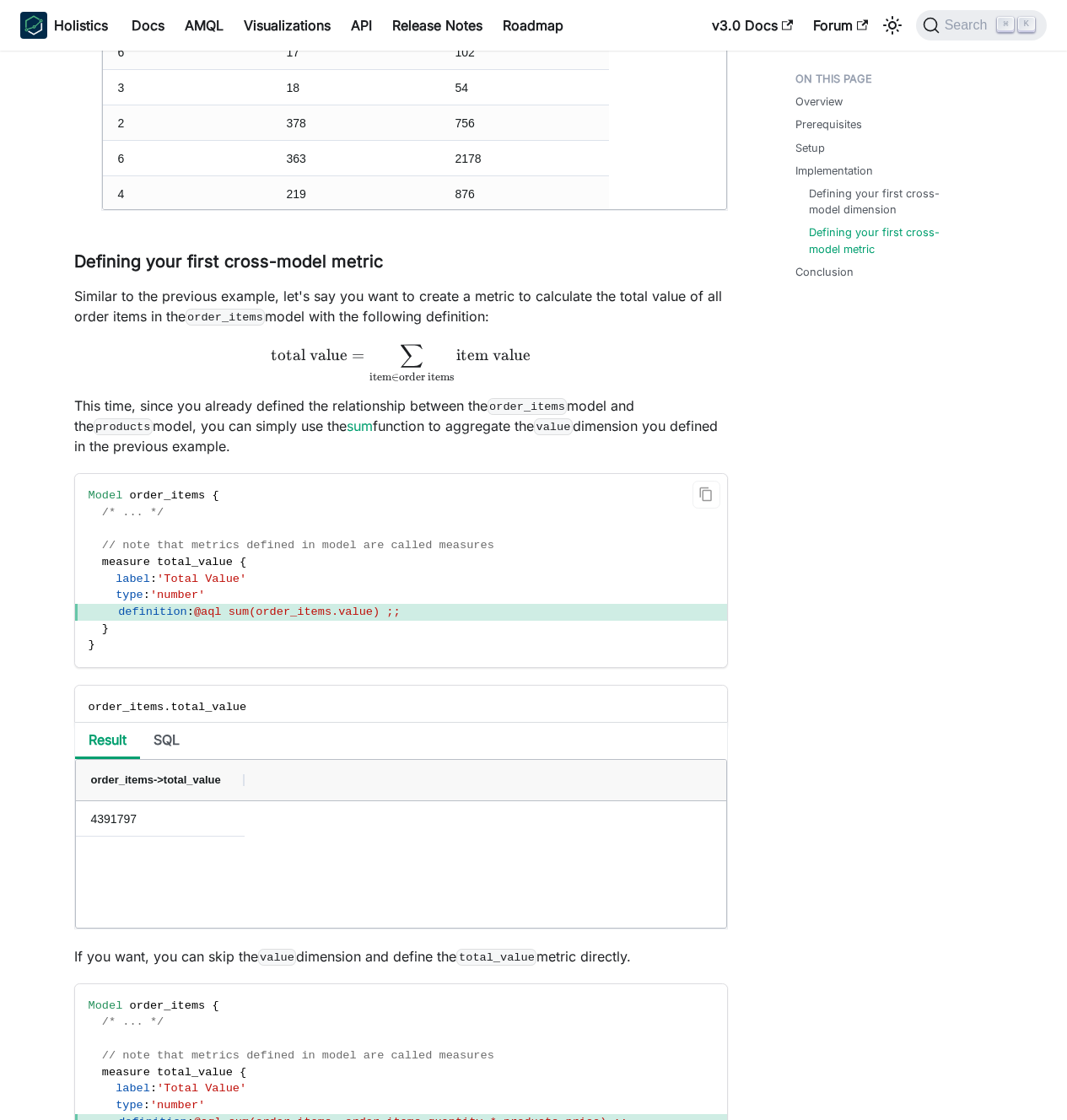
click at [300, 647] on code "Model order_items { /* ... */ // note that metrics defined in model are called …" at bounding box center [400, 570] width 652 height 193
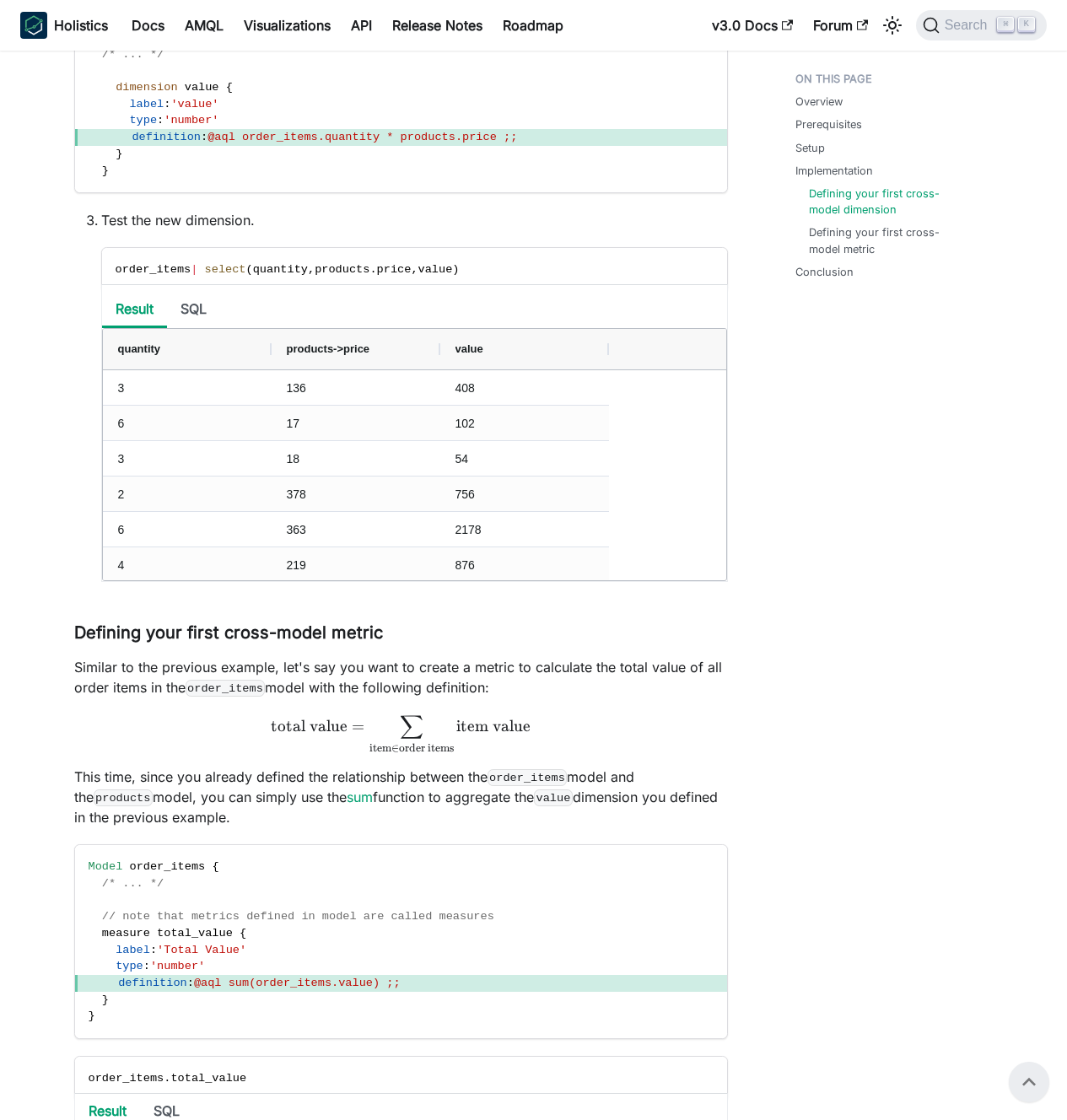
scroll to position [1713, 0]
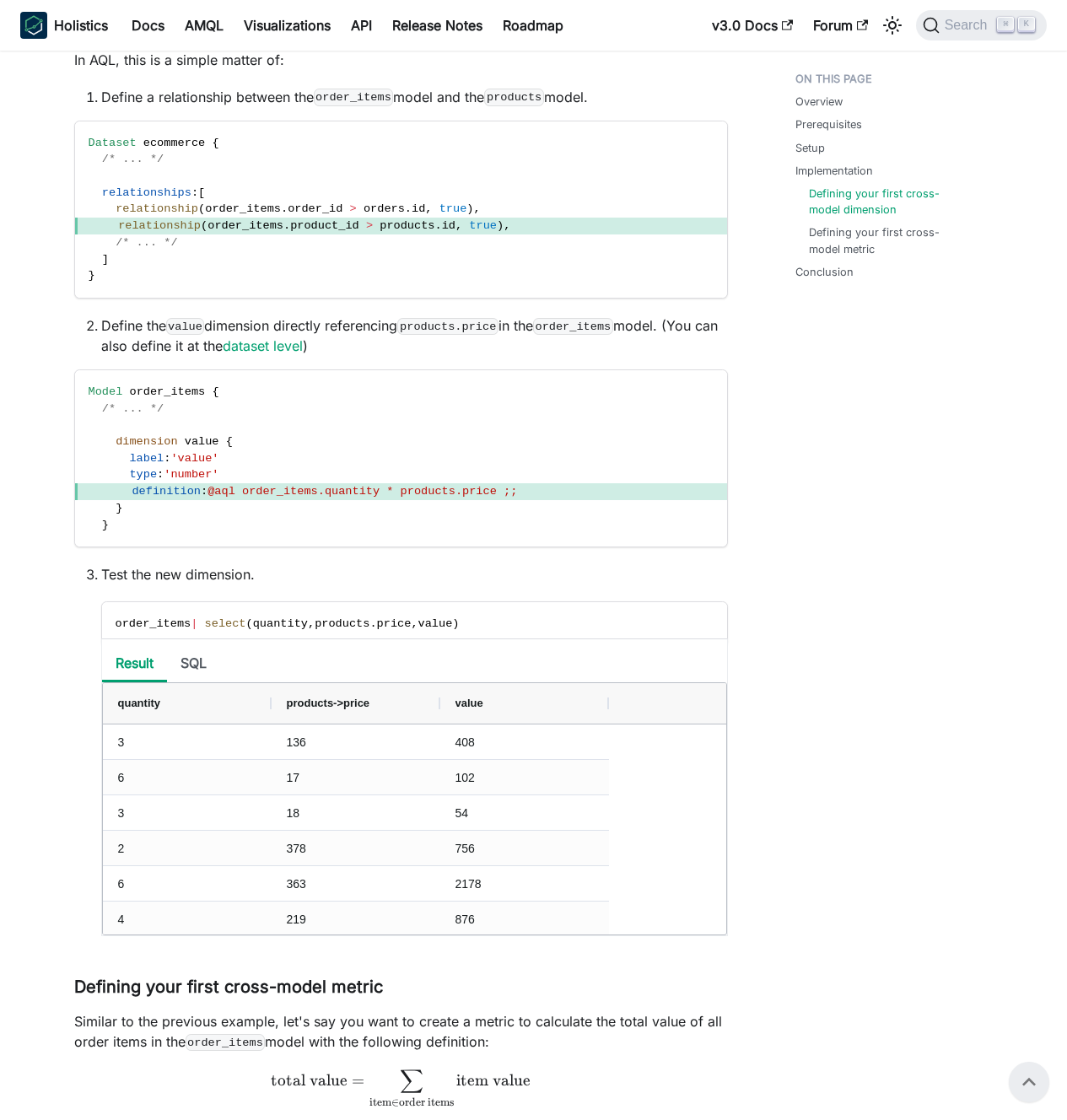
click at [308, 617] on span "quantity" at bounding box center [281, 623] width 55 height 13
click at [302, 621] on span "quantity" at bounding box center [281, 623] width 55 height 13
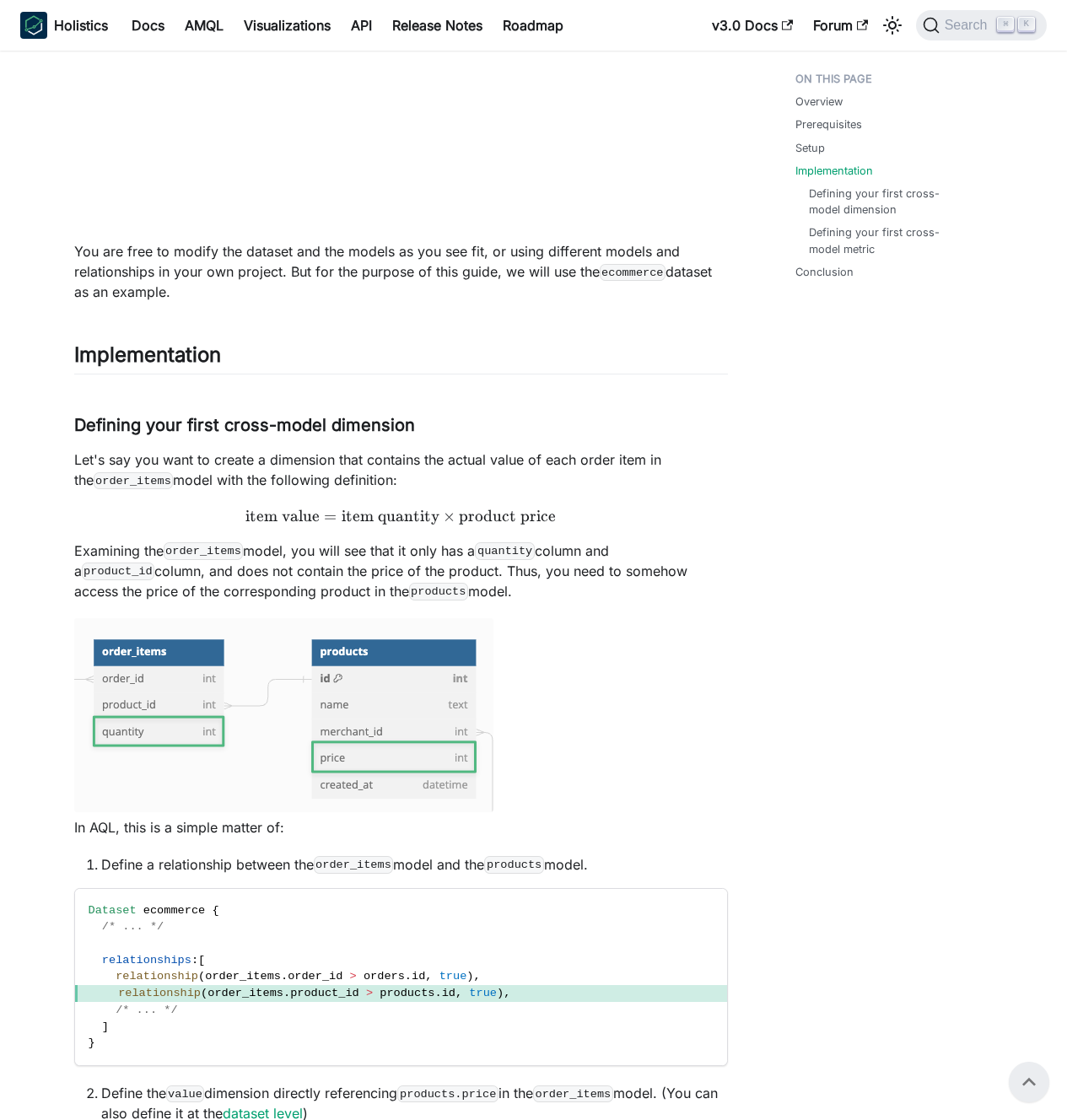
scroll to position [941, 0]
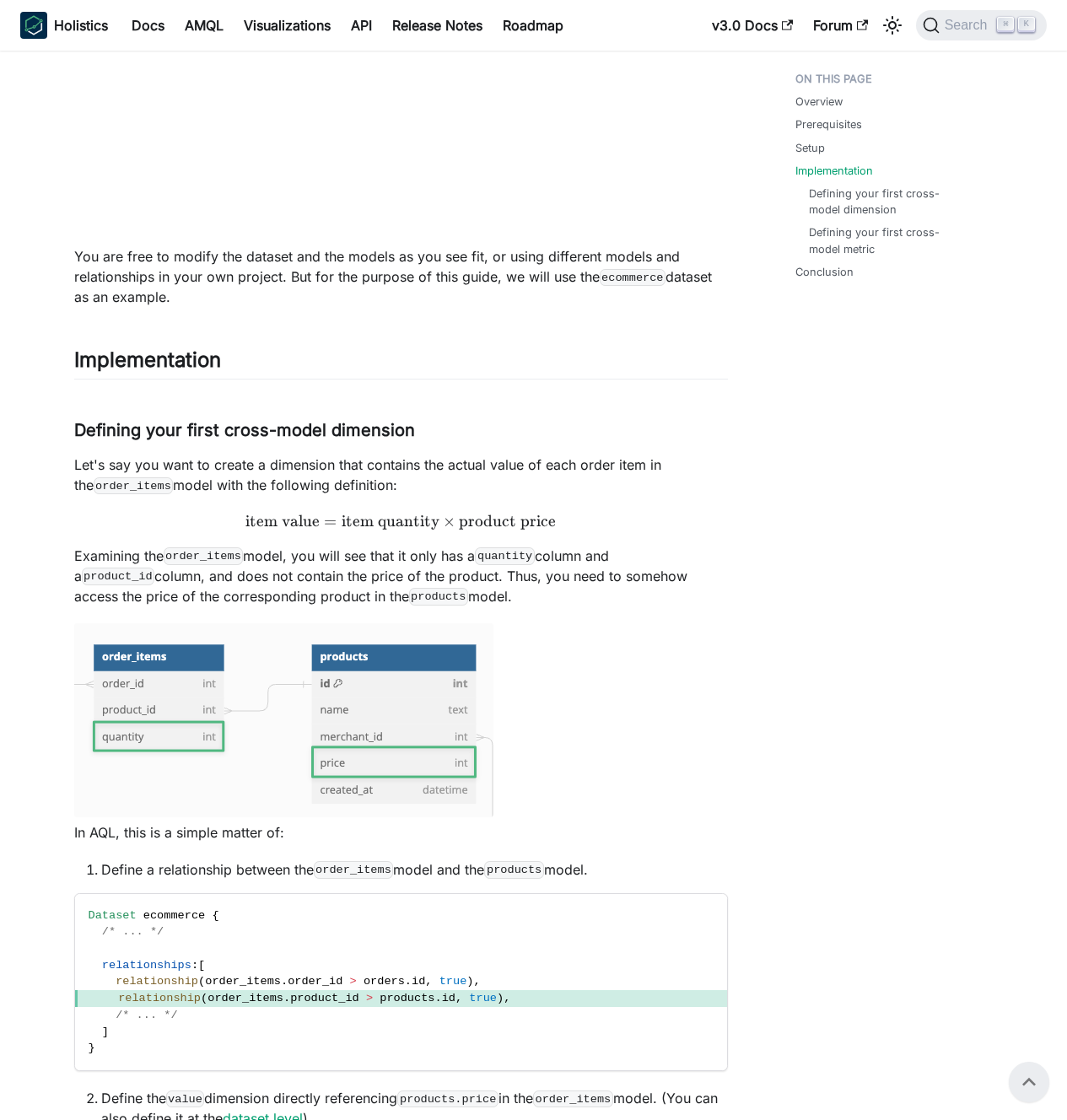
click at [295, 479] on p "Let's say you want to create a dimension that contains the actual value of each…" at bounding box center [401, 474] width 654 height 40
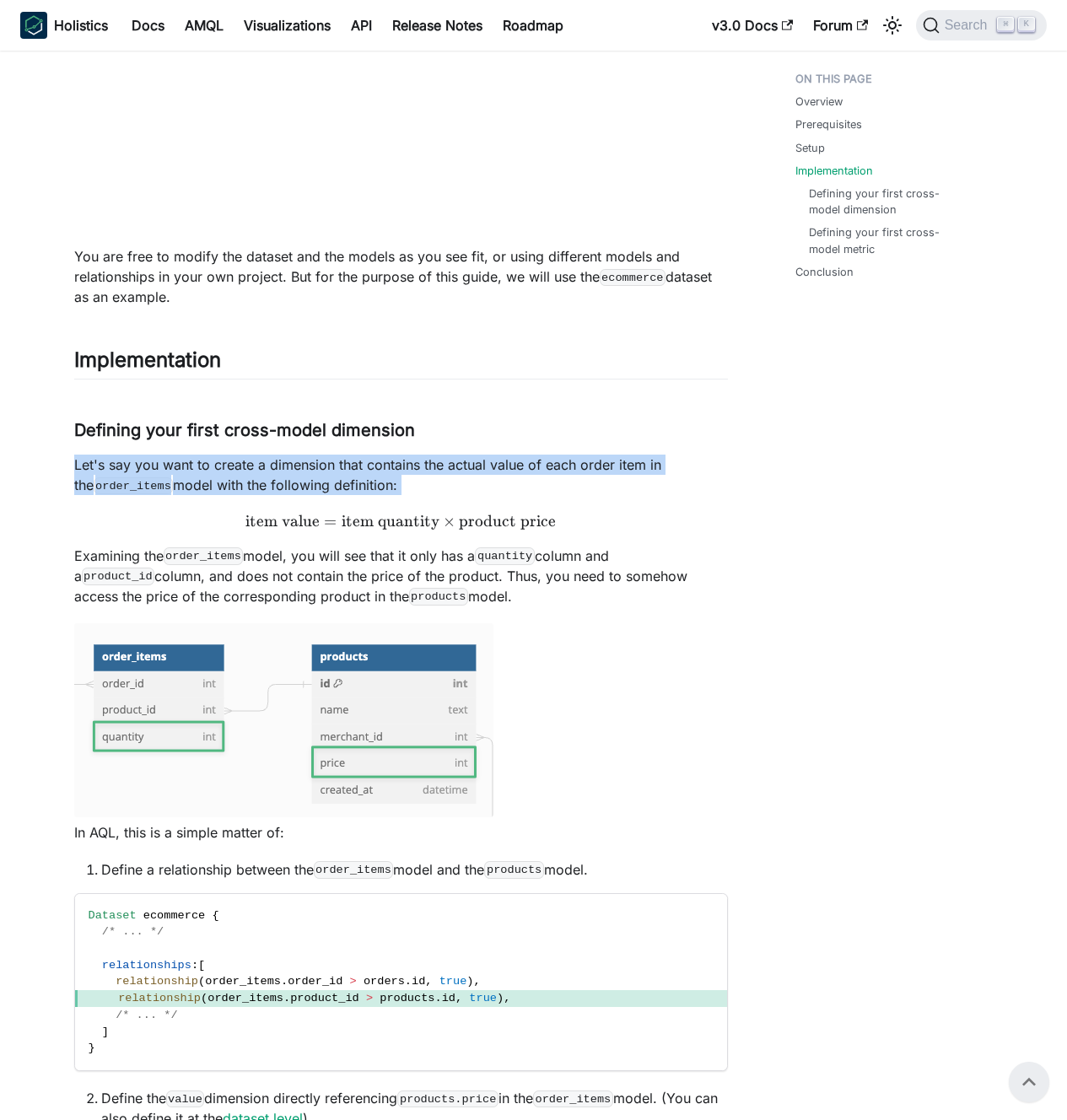
click at [295, 479] on p "Let's say you want to create a dimension that contains the actual value of each…" at bounding box center [401, 474] width 654 height 40
click at [281, 475] on p "Let's say you want to create a dimension that contains the actual value of each…" at bounding box center [401, 474] width 654 height 40
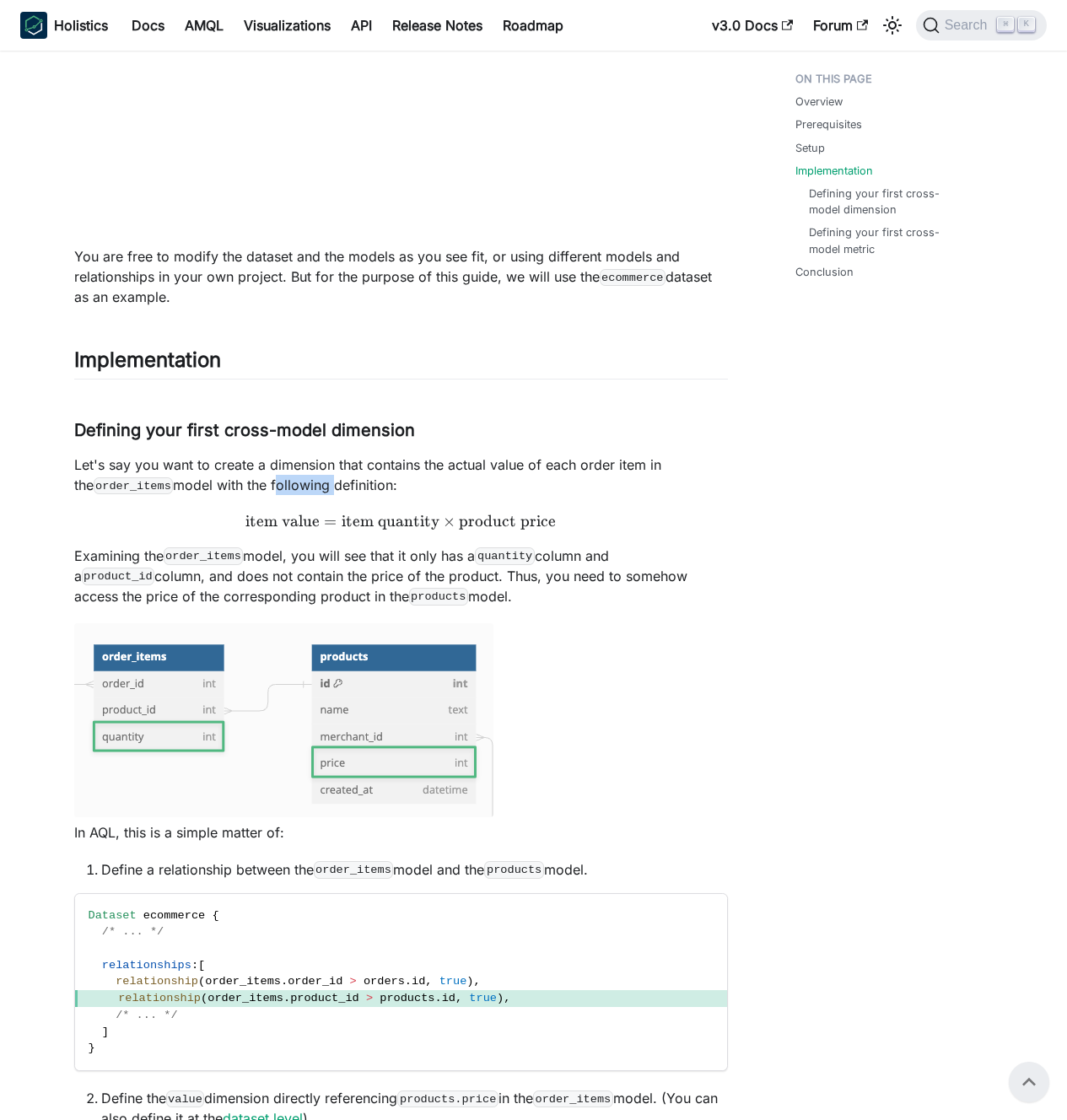
click at [281, 475] on p "Let's say you want to create a dimension that contains the actual value of each…" at bounding box center [401, 474] width 654 height 40
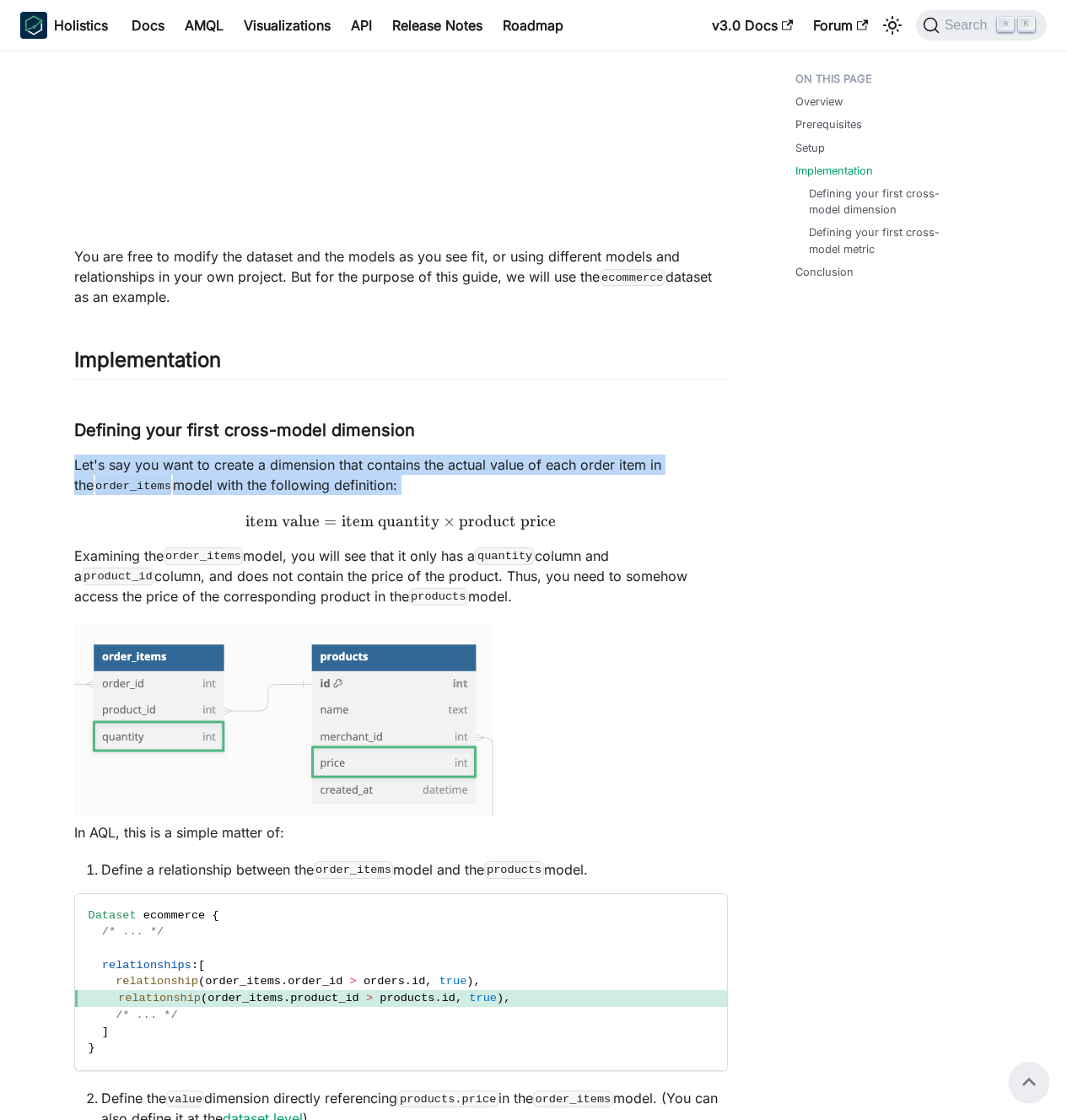
click at [281, 475] on p "Let's say you want to create a dimension that contains the actual value of each…" at bounding box center [401, 474] width 654 height 40
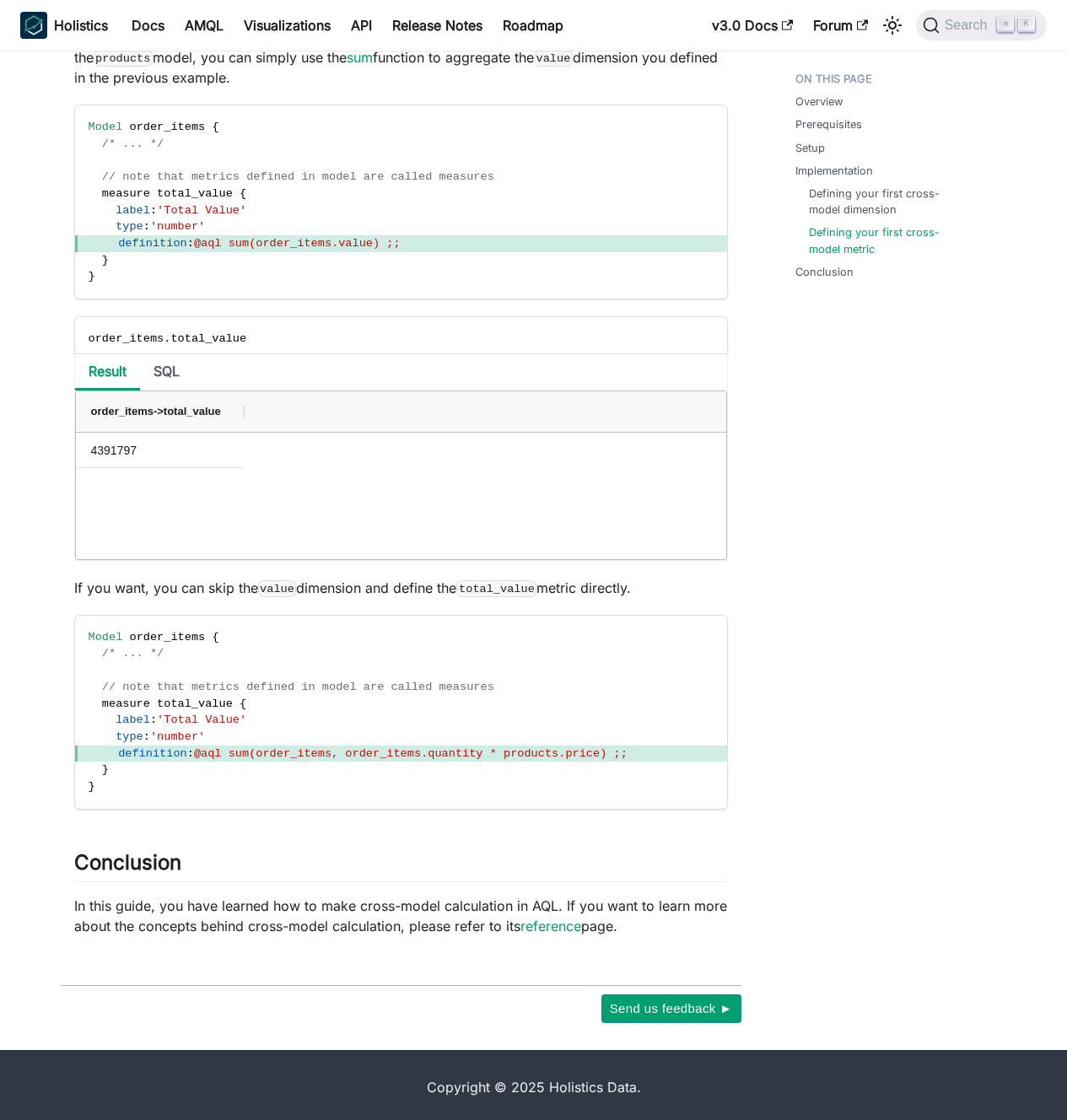
scroll to position [2811, 0]
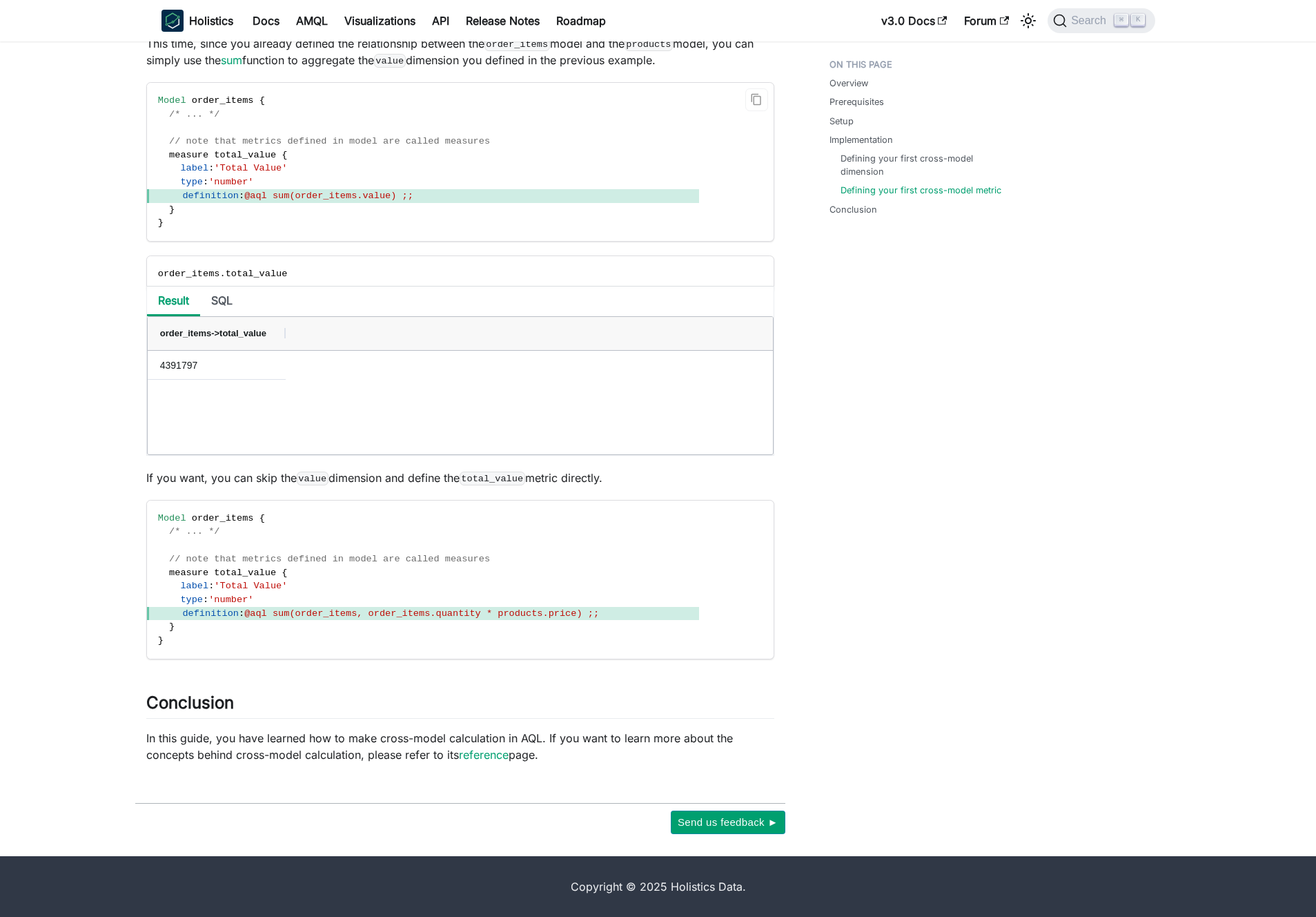
click at [378, 92] on code "Model order_items { /* ... */ // note that metrics defined in model are called …" at bounding box center [423, 162] width 552 height 158
click at [378, 96] on code "Model order_items { /* ... */ // note that metrics defined in model are called …" at bounding box center [423, 162] width 552 height 158
